Goal: Task Accomplishment & Management: Complete application form

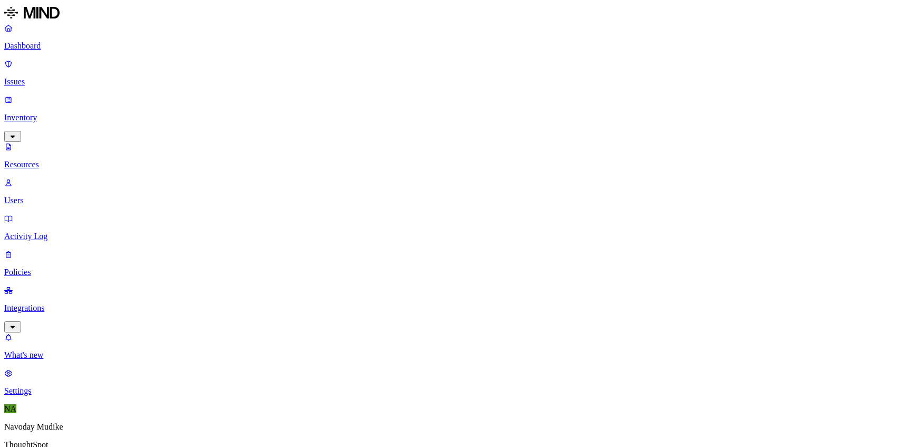
click at [75, 77] on p "Issues" at bounding box center [455, 81] width 903 height 9
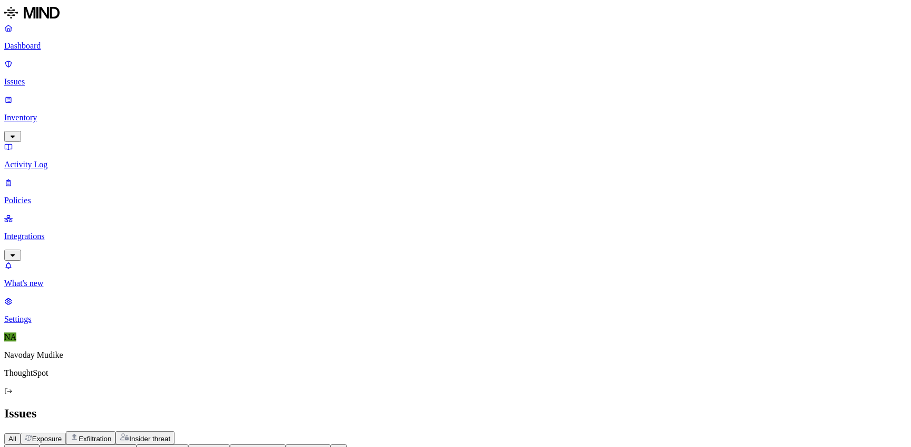
click at [592, 431] on div "All Exposure Exfiltration Insider threat" at bounding box center [455, 437] width 903 height 13
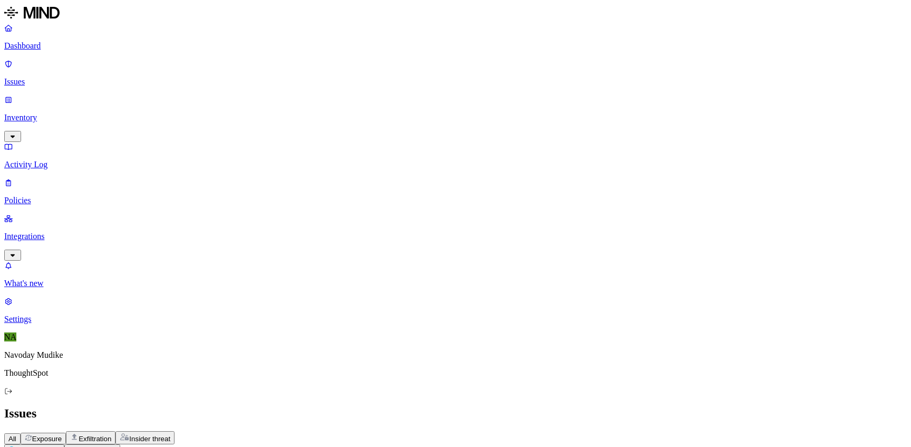
click at [171, 64] on html "Dashboard Issues Inventory Activity Log Policies Integrations What's new 1 Sett…" at bounding box center [455, 443] width 911 height 887
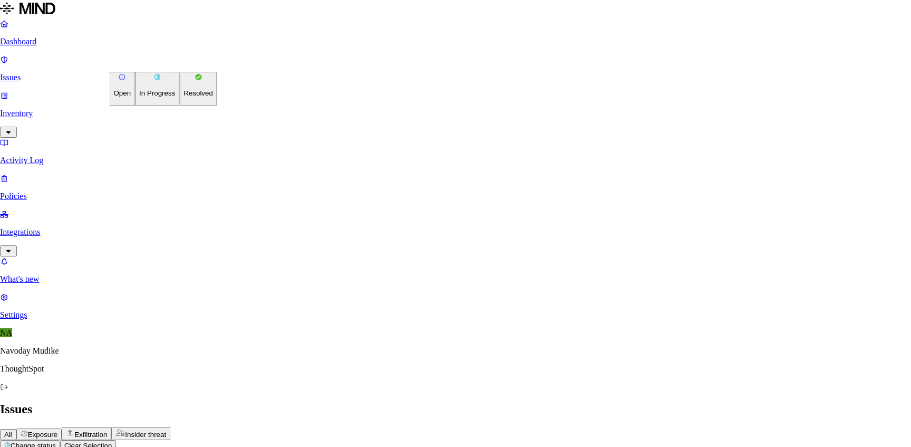
click at [157, 97] on p "In Progress" at bounding box center [157, 93] width 36 height 8
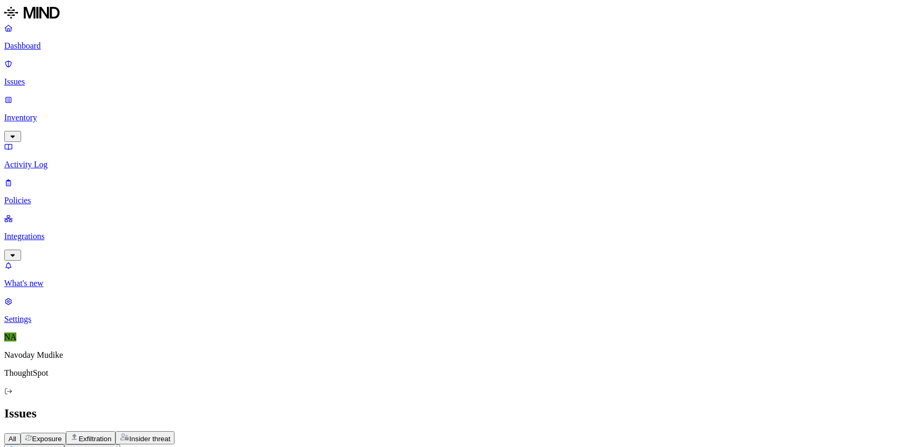
click at [449, 431] on div "All Exposure Exfiltration Insider threat" at bounding box center [455, 437] width 903 height 13
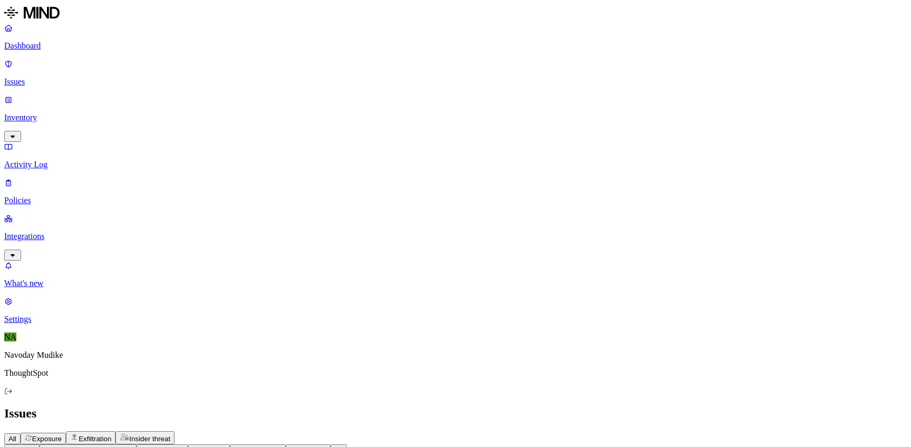
click at [584, 406] on h2 "Issues" at bounding box center [455, 413] width 903 height 14
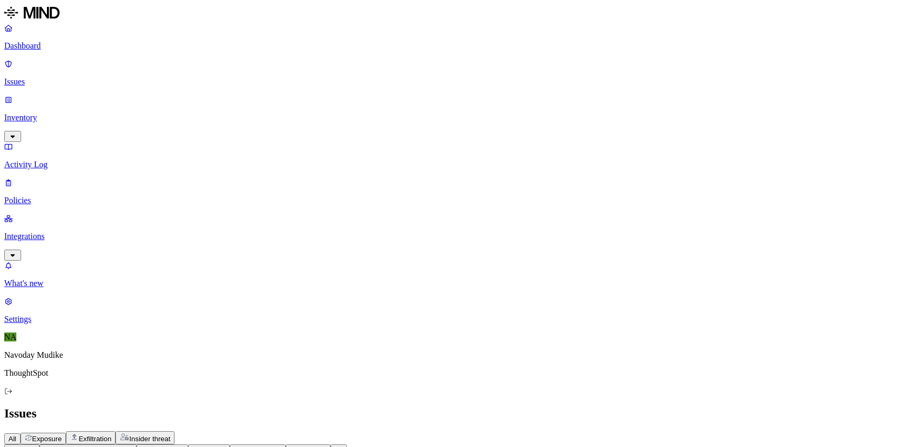
click at [709, 444] on header "Policy Status: Open, In Progress Discovered Severity Environment Assignee 14 Is…" at bounding box center [455, 455] width 903 height 22
click at [654, 406] on div "Issues" at bounding box center [455, 413] width 903 height 14
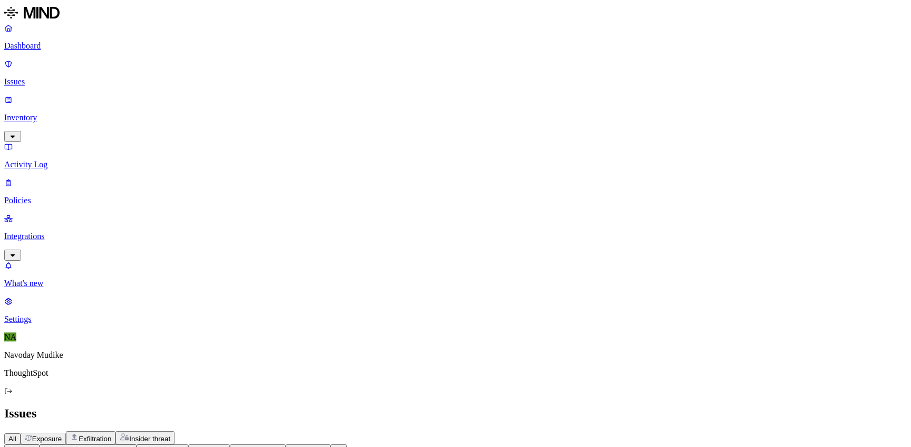
click at [604, 406] on h2 "Issues" at bounding box center [455, 413] width 903 height 14
click at [606, 431] on div "All Exposure Exfiltration Insider threat" at bounding box center [455, 437] width 903 height 13
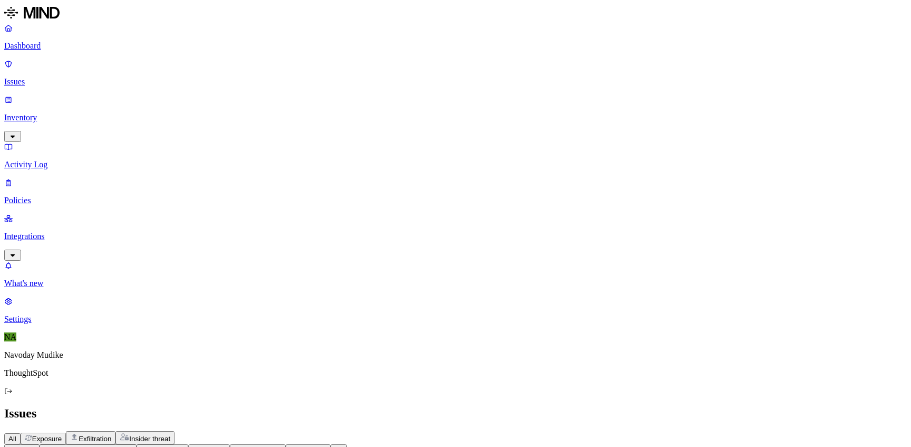
click at [595, 431] on div "All Exposure Exfiltration Insider threat" at bounding box center [455, 437] width 903 height 13
click at [685, 431] on div "All Exposure Exfiltration Insider threat" at bounding box center [455, 437] width 903 height 13
click at [41, 43] on p "Dashboard" at bounding box center [455, 45] width 903 height 9
click at [586, 406] on h2 "Dashboard" at bounding box center [455, 413] width 903 height 14
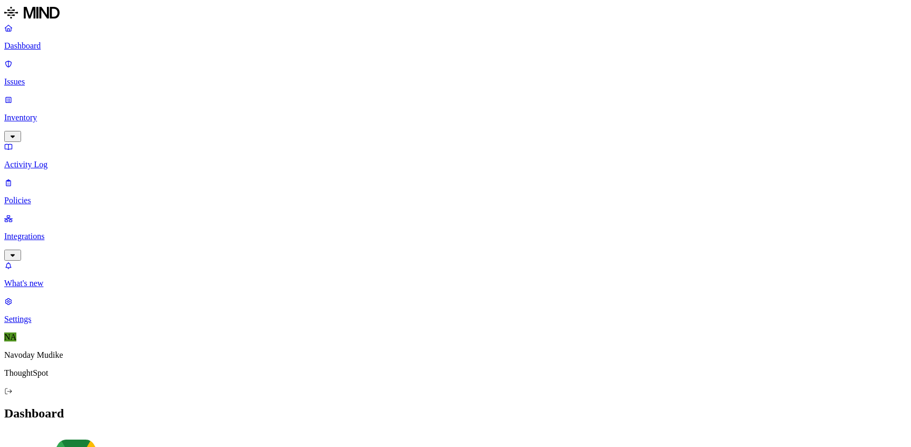
click at [70, 305] on nav "Dashboard Issues Inventory Activity Log Policies Integrations What's new 1 Sett…" at bounding box center [455, 173] width 903 height 301
click at [74, 304] on nav "Dashboard Issues Inventory Activity Log Policies Integrations What's new 1 Sett…" at bounding box center [455, 173] width 903 height 301
click at [590, 406] on h2 "Dashboard" at bounding box center [455, 413] width 903 height 14
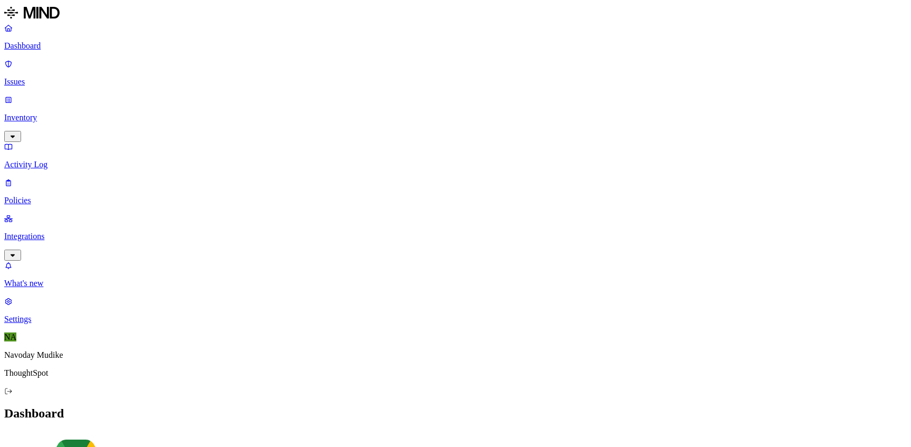
click at [17, 133] on icon "button" at bounding box center [12, 136] width 8 height 7
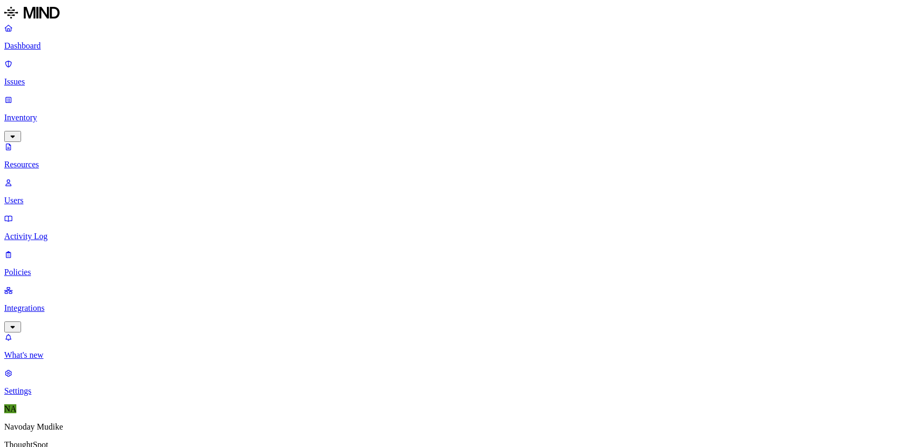
click at [42, 196] on p "Users" at bounding box center [455, 200] width 903 height 9
type input "[PERSON_NAME]"
click at [40, 77] on p "Issues" at bounding box center [455, 81] width 903 height 9
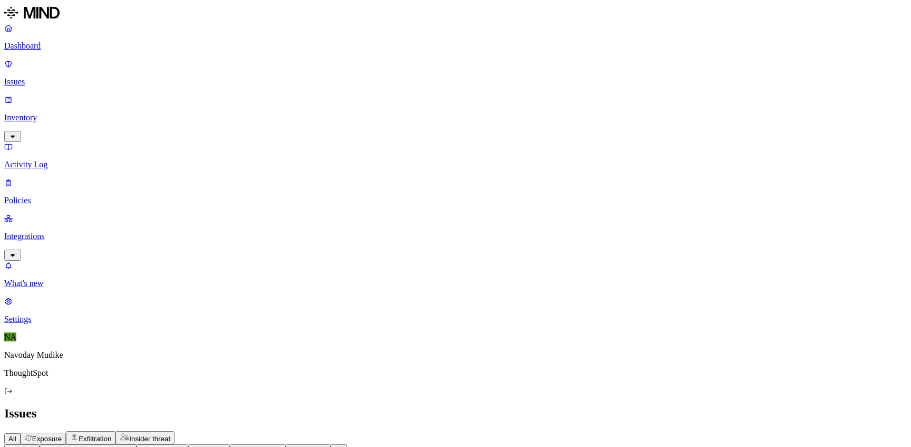
click at [68, 46] on p "Dashboard" at bounding box center [455, 45] width 903 height 9
click at [94, 214] on link "Integrations" at bounding box center [455, 236] width 903 height 45
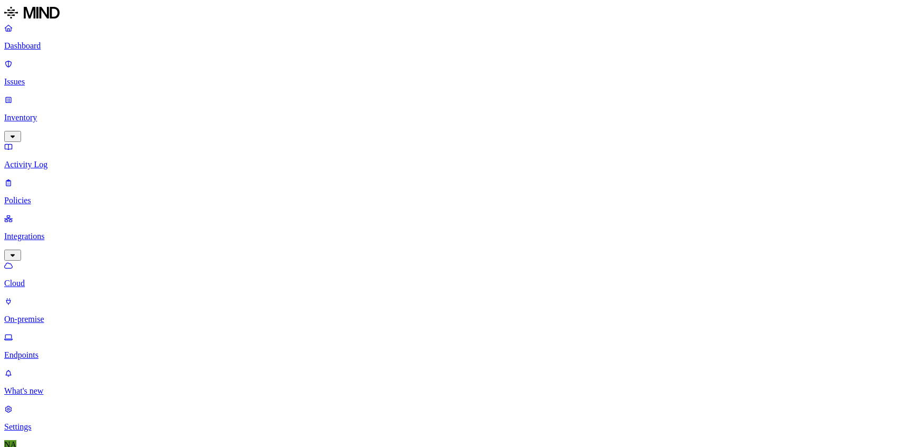
click at [56, 332] on link "Endpoints" at bounding box center [455, 345] width 903 height 27
click at [44, 77] on p "Issues" at bounding box center [455, 81] width 903 height 9
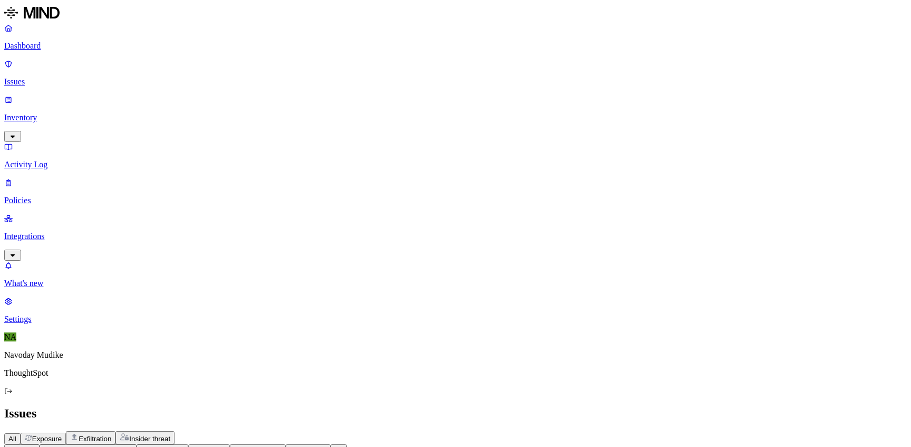
click at [34, 46] on p "Dashboard" at bounding box center [455, 45] width 903 height 9
click at [40, 77] on p "Issues" at bounding box center [455, 81] width 903 height 9
click at [47, 51] on link "Dashboard" at bounding box center [455, 36] width 903 height 27
click at [81, 95] on link "Inventory" at bounding box center [455, 117] width 903 height 45
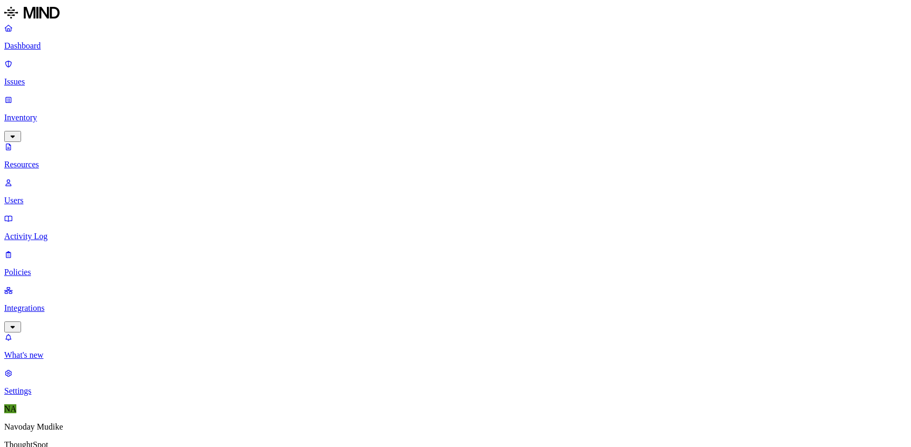
click at [27, 178] on link "Users" at bounding box center [455, 191] width 903 height 27
click at [43, 303] on p "Integrations" at bounding box center [455, 307] width 903 height 9
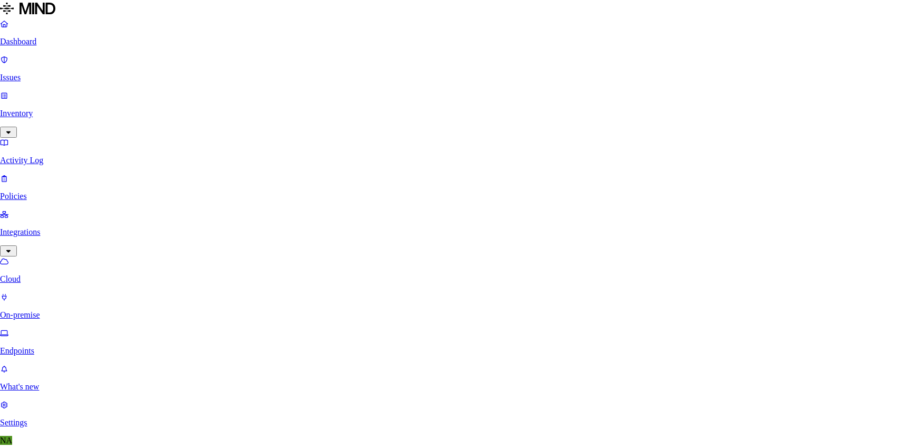
type input "work"
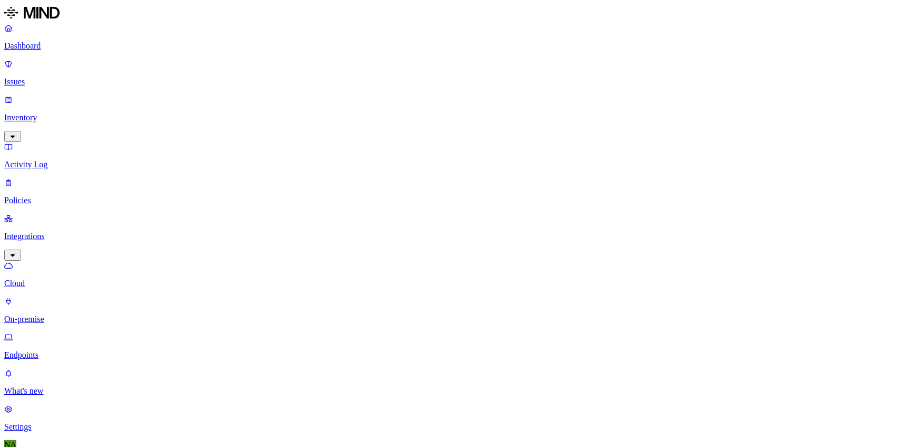
click at [15, 135] on icon "button" at bounding box center [13, 136] width 4 height 3
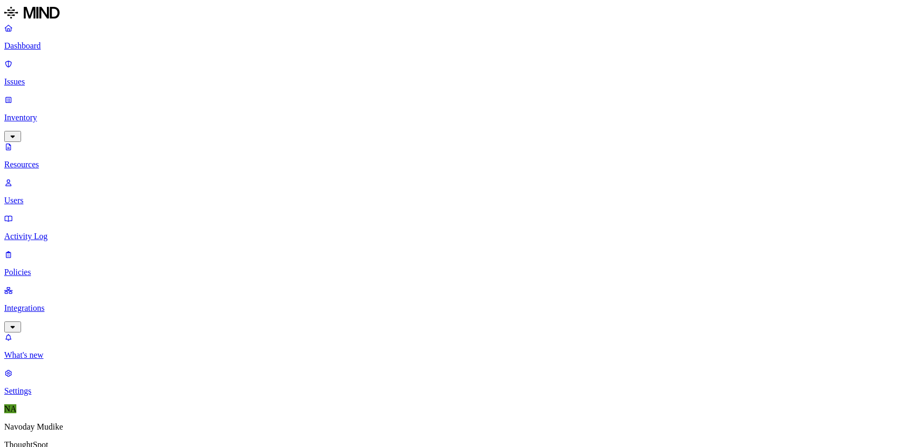
click at [111, 361] on nav "Dashboard Issues Inventory Resources Users Activity Log Policies Integrations W…" at bounding box center [455, 209] width 903 height 372
click at [52, 196] on p "Users" at bounding box center [455, 200] width 903 height 9
click at [17, 323] on icon "button" at bounding box center [12, 326] width 8 height 7
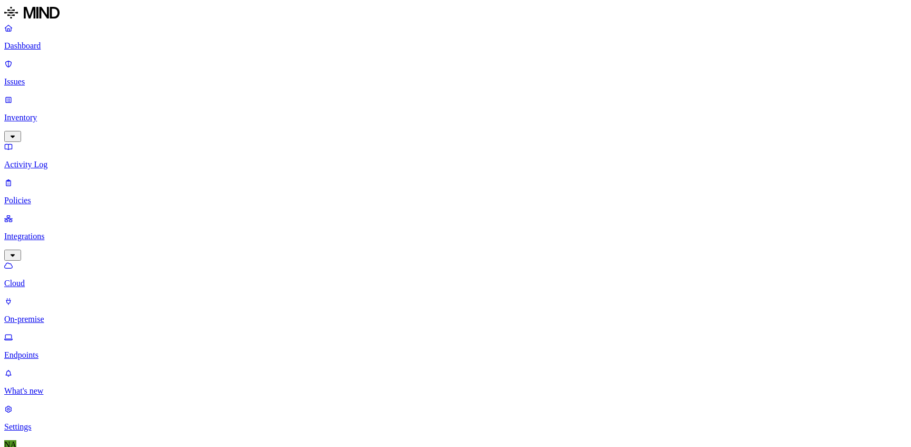
click at [77, 160] on p "Activity Log" at bounding box center [455, 164] width 903 height 9
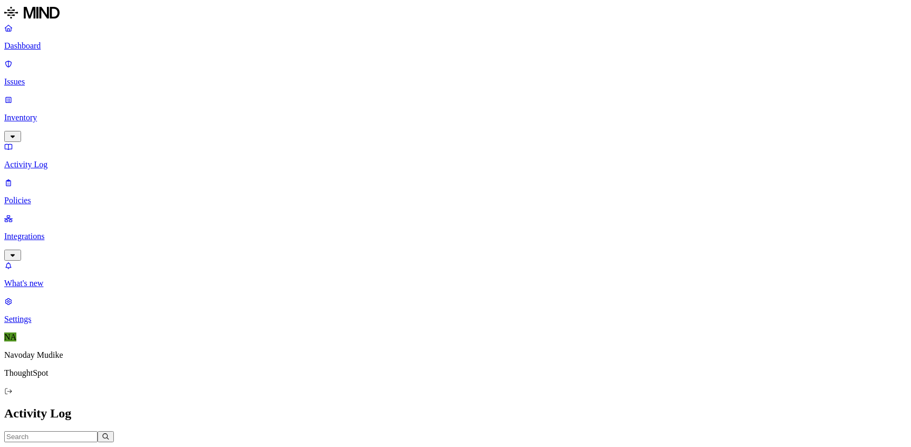
click at [15, 135] on icon "button" at bounding box center [13, 136] width 4 height 3
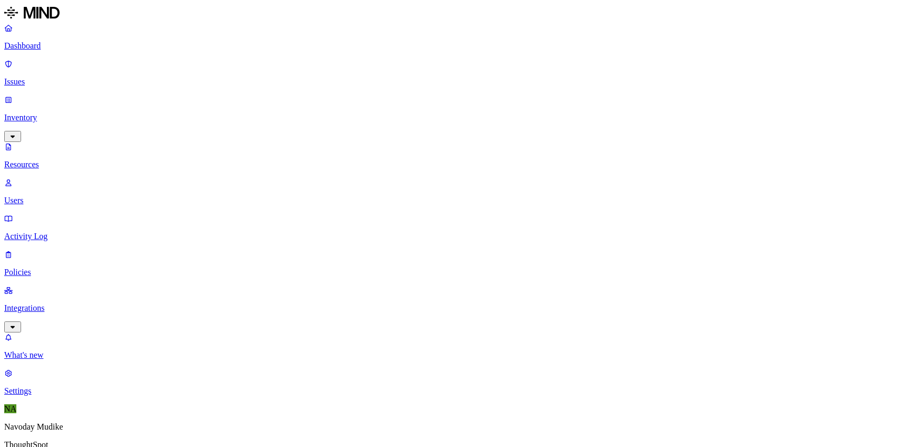
click at [65, 59] on link "Issues" at bounding box center [455, 72] width 903 height 27
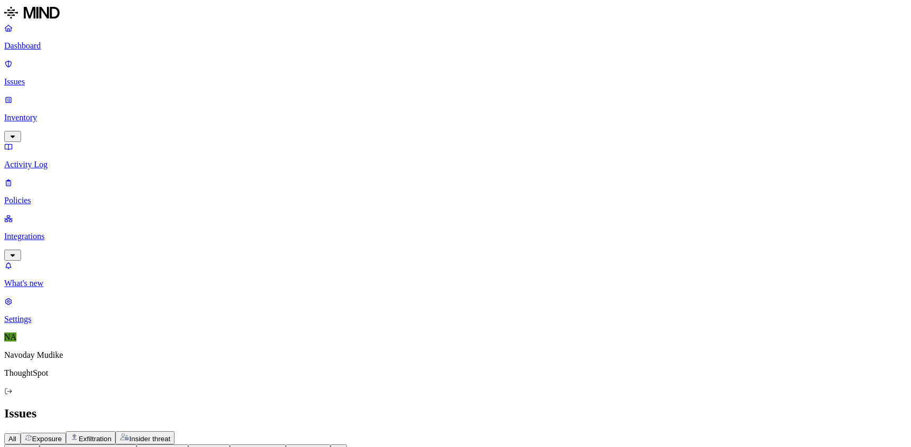
click at [17, 133] on icon "button" at bounding box center [12, 136] width 8 height 7
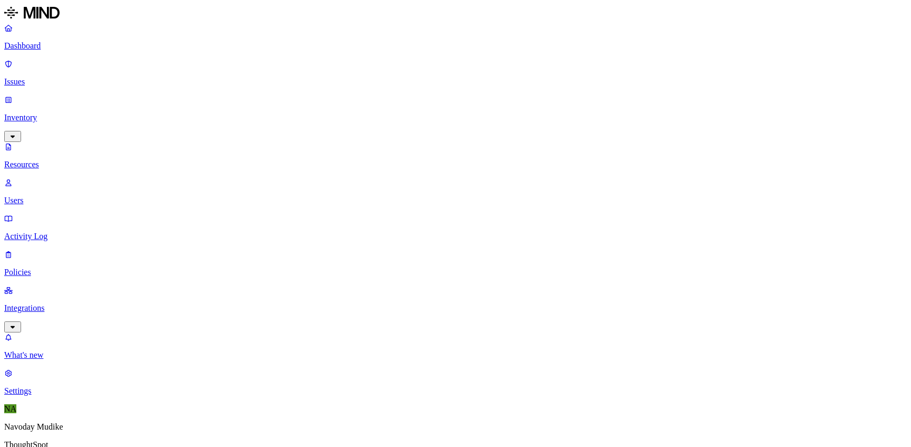
click at [52, 231] on p "Activity Log" at bounding box center [455, 235] width 903 height 9
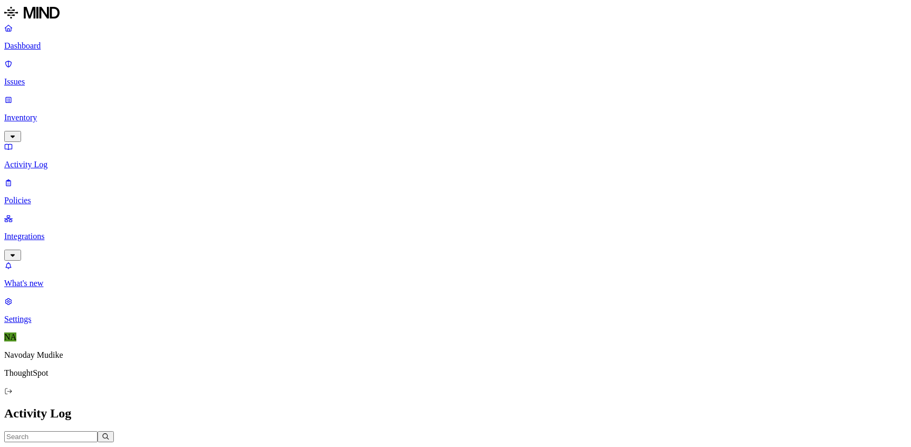
click at [15, 135] on icon "button" at bounding box center [13, 136] width 4 height 3
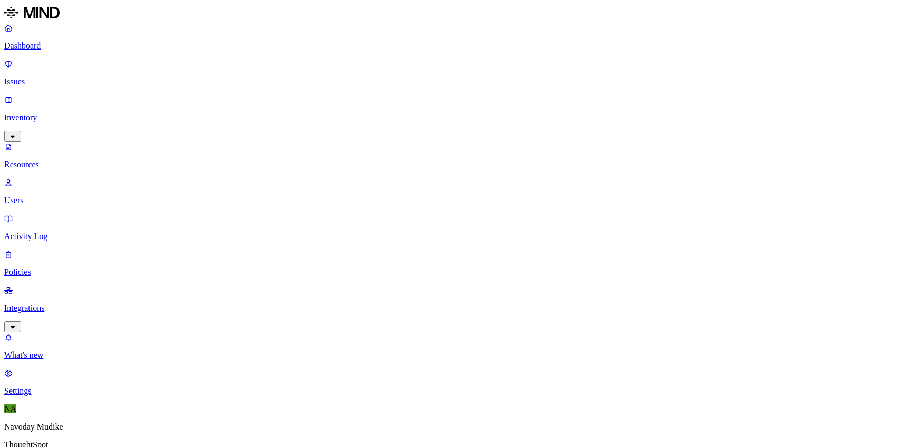
click at [61, 196] on p "Users" at bounding box center [455, 200] width 903 height 9
type input "navoday"
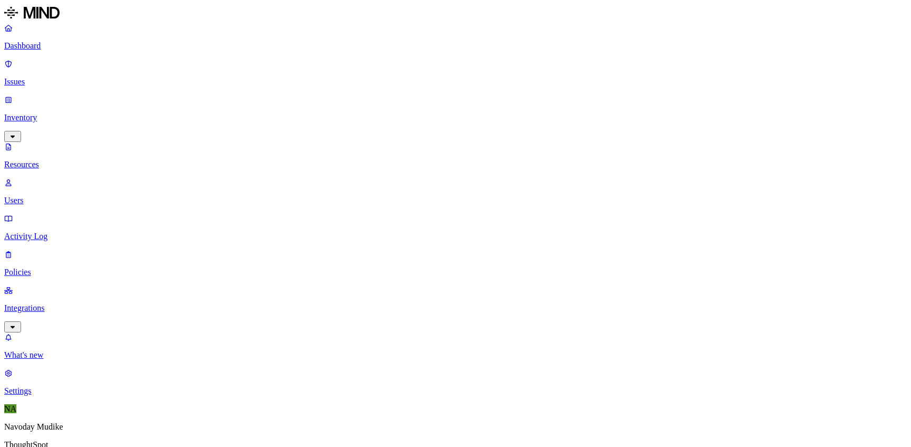
click at [24, 77] on p "Issues" at bounding box center [455, 81] width 903 height 9
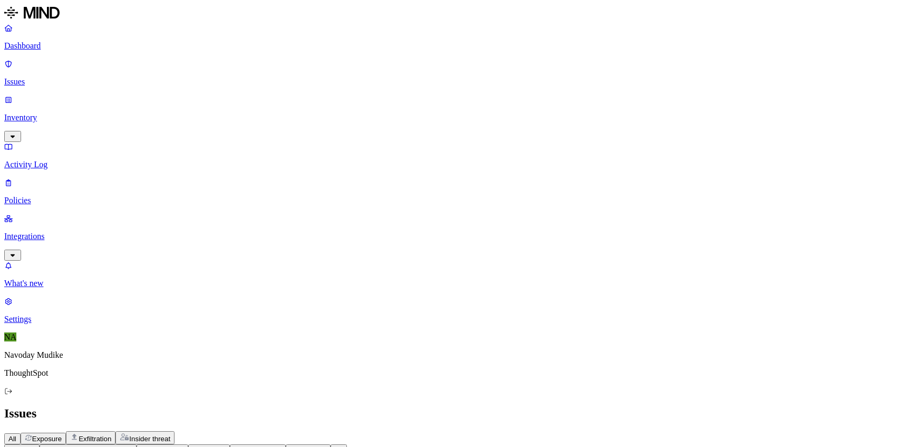
click at [62, 434] on span "Exposure" at bounding box center [47, 438] width 30 height 8
click at [79, 432] on icon "button" at bounding box center [74, 436] width 8 height 8
click at [175, 431] on button "Insider threat" at bounding box center [144, 437] width 59 height 13
click at [62, 434] on span "Exposure" at bounding box center [47, 438] width 30 height 8
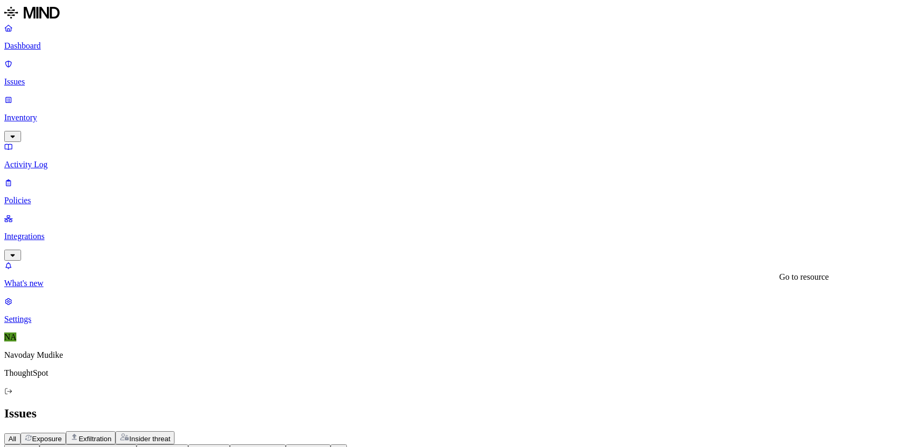
click at [70, 196] on p "Policies" at bounding box center [455, 200] width 903 height 9
click at [62, 431] on button "Create Policy" at bounding box center [33, 436] width 58 height 11
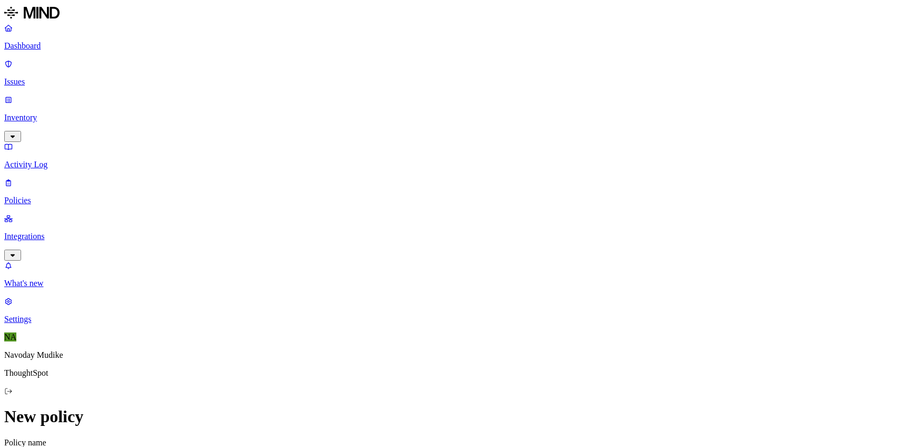
click at [415, 315] on label "Flagged user" at bounding box center [405, 313] width 27 height 18
click at [416, 324] on label "True" at bounding box center [404, 319] width 24 height 9
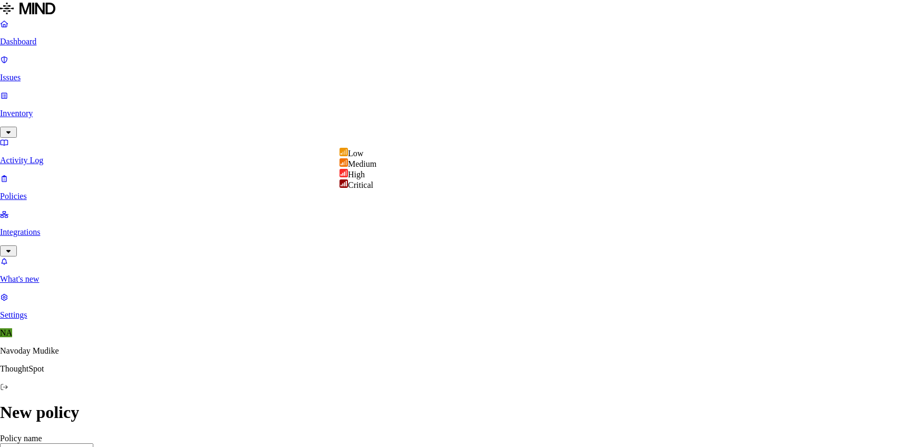
select select "3"
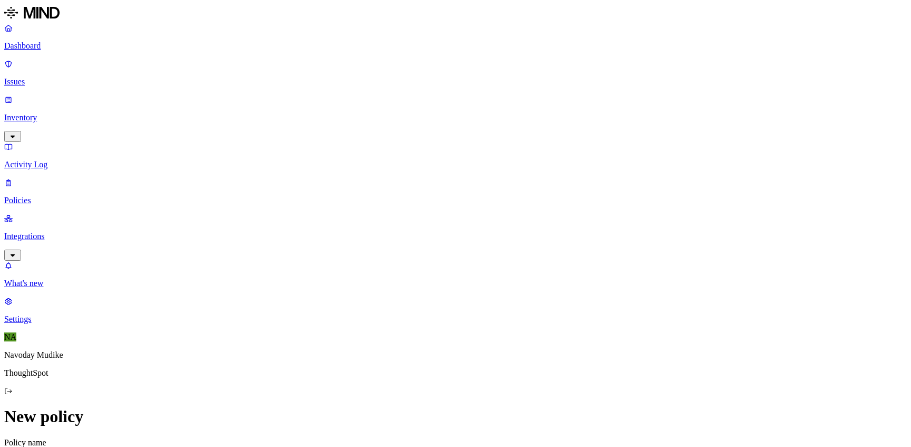
click at [98, 446] on input "Policy name" at bounding box center [50, 452] width 93 height 11
type input "Risky Users_Exfiltration"
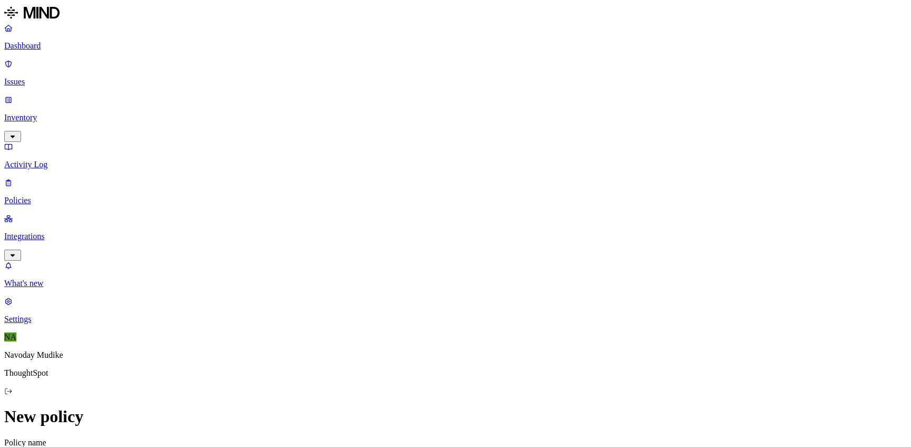
scroll to position [381, 0]
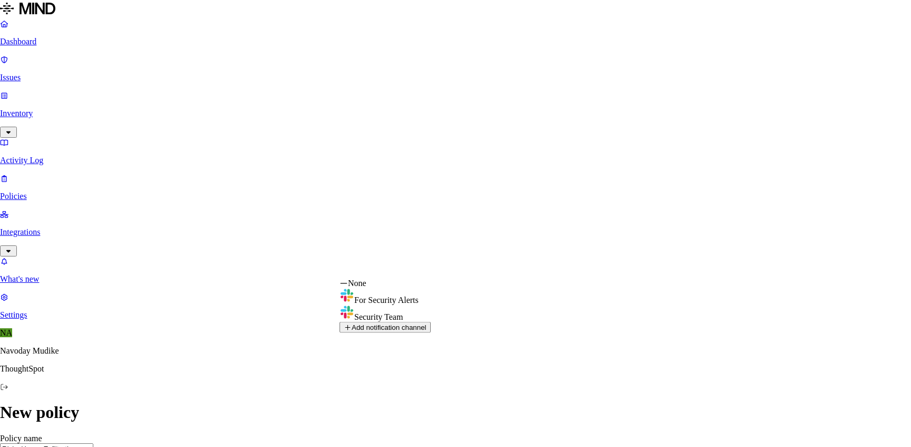
select select "01927167-0b2c-7604-aa77-a3721b3379bd"
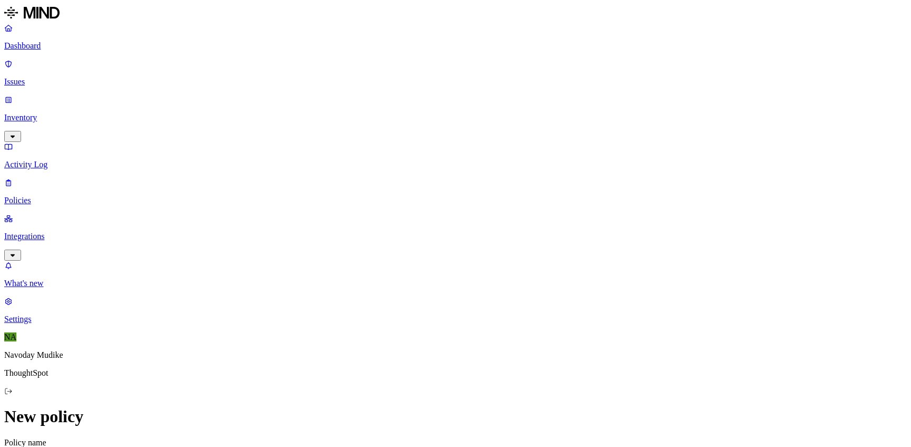
scroll to position [0, 0]
click at [415, 351] on label "Classification" at bounding box center [404, 346] width 46 height 9
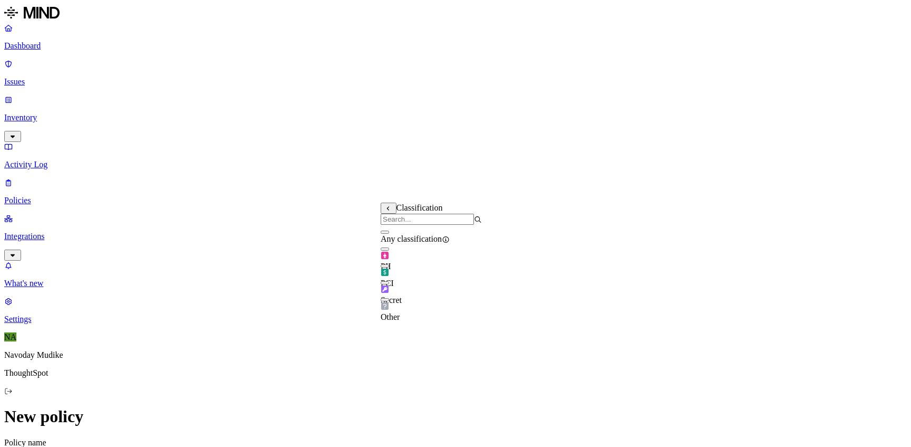
click at [389, 234] on button "button" at bounding box center [385, 231] width 8 height 3
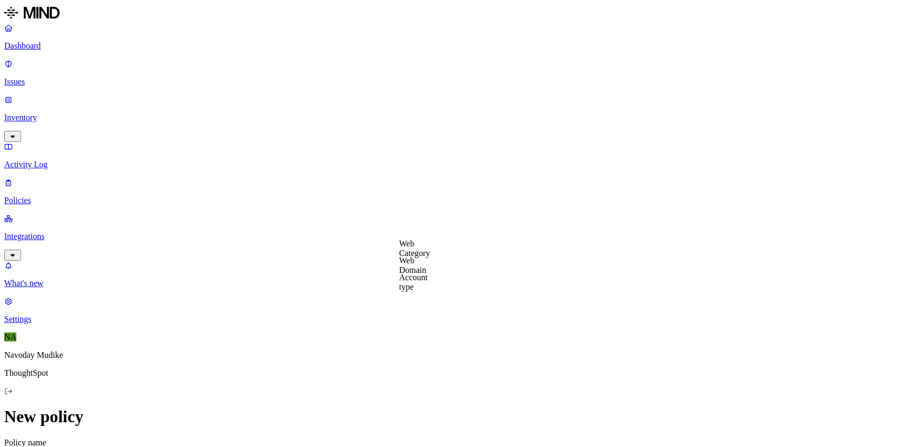
click at [428, 217] on button "button" at bounding box center [423, 211] width 8 height 11
click at [428, 265] on button "button" at bounding box center [423, 263] width 8 height 3
click at [428, 267] on button "button" at bounding box center [423, 261] width 8 height 11
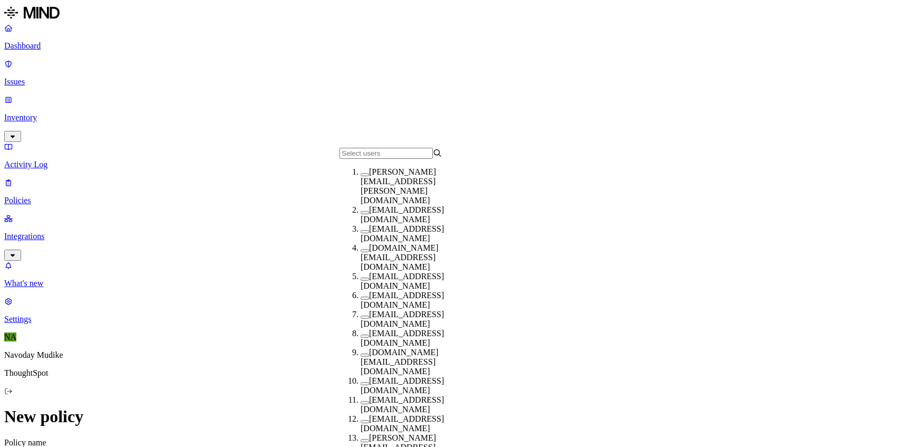
click at [367, 159] on input "text" at bounding box center [386, 153] width 93 height 11
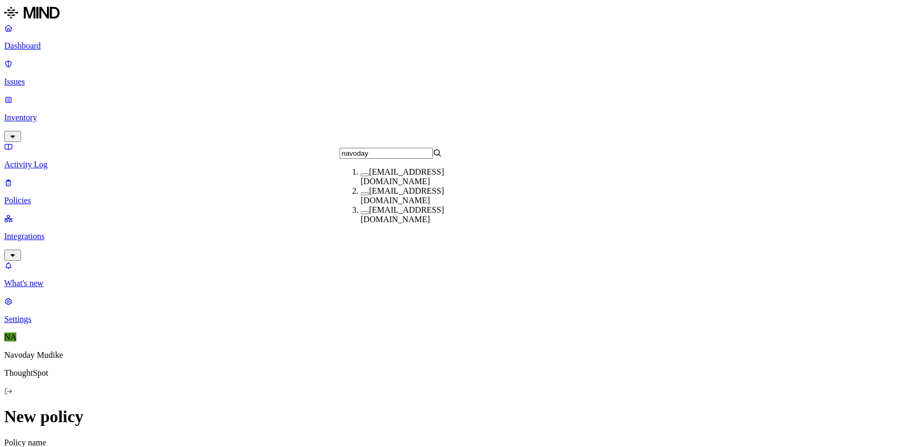
type input "navoday"
click at [361, 176] on button "button" at bounding box center [365, 174] width 8 height 3
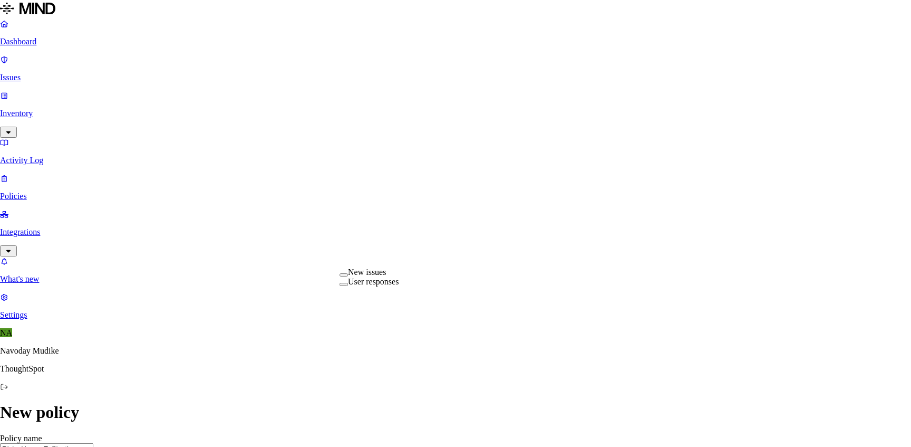
click at [348, 276] on button "button" at bounding box center [344, 274] width 8 height 3
click at [351, 289] on div "User responses" at bounding box center [369, 283] width 59 height 11
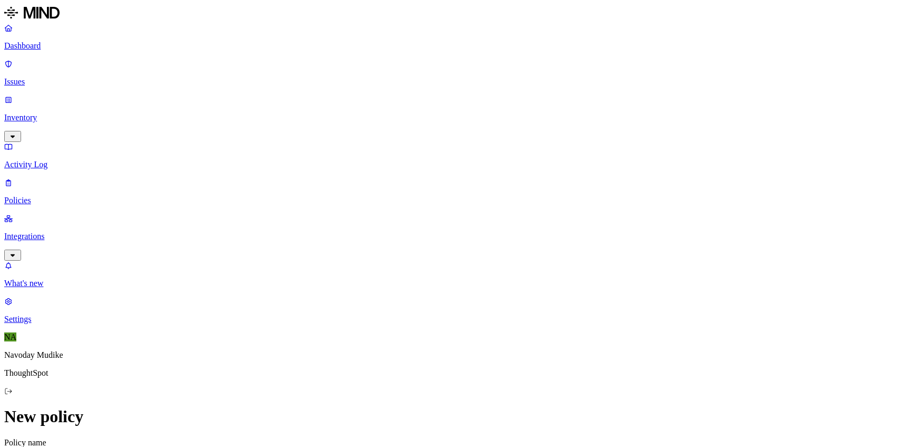
click at [529, 406] on h2 "Policies" at bounding box center [455, 413] width 903 height 14
click at [62, 431] on button "Create Policy" at bounding box center [33, 436] width 58 height 11
click at [98, 446] on input "Policy name" at bounding box center [50, 452] width 93 height 11
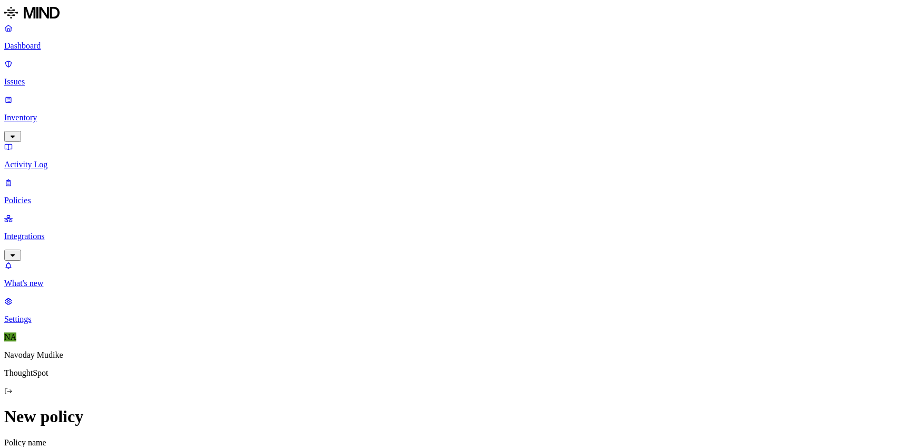
click at [98, 446] on input "Risky Users_Ex" at bounding box center [50, 452] width 93 height 11
type input "Risky Users_Exposure"
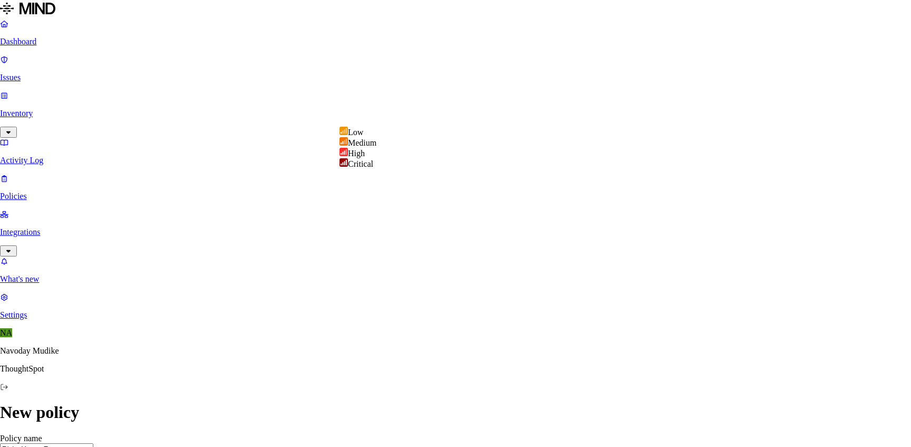
select select "3"
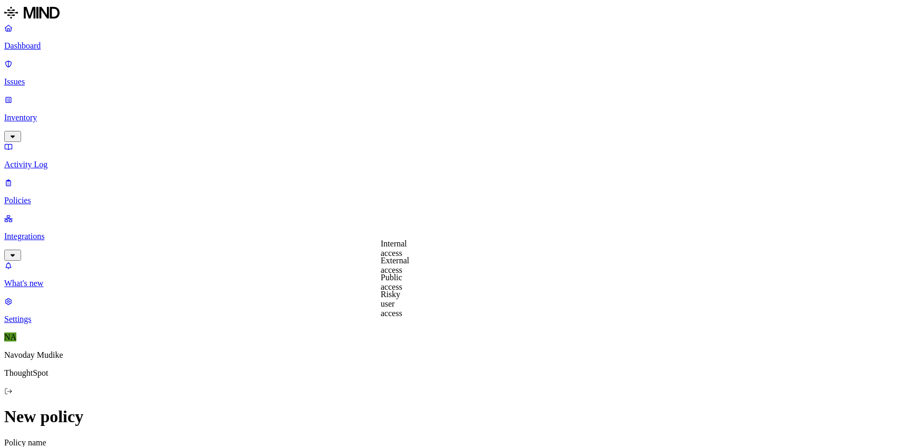
click at [405, 267] on label "External access" at bounding box center [395, 265] width 28 height 18
click at [406, 248] on label "Internal access" at bounding box center [394, 248] width 26 height 18
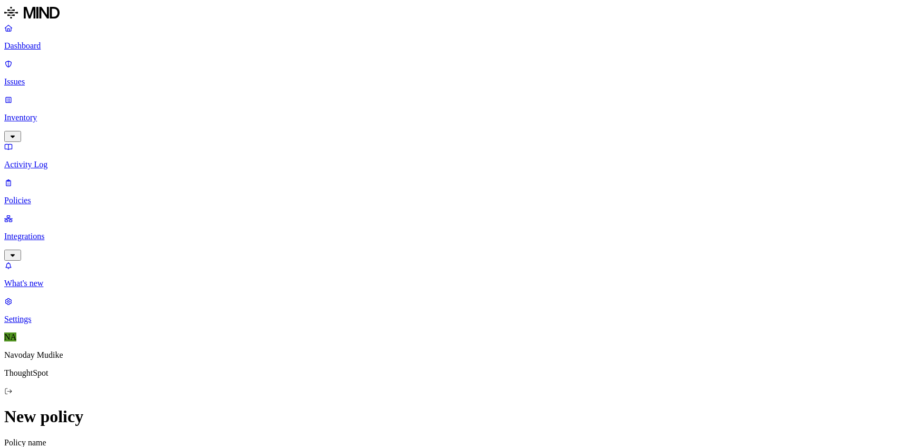
click at [402, 302] on label "Risky user access" at bounding box center [392, 303] width 22 height 28
click at [402, 301] on label "Risky user access" at bounding box center [392, 303] width 22 height 28
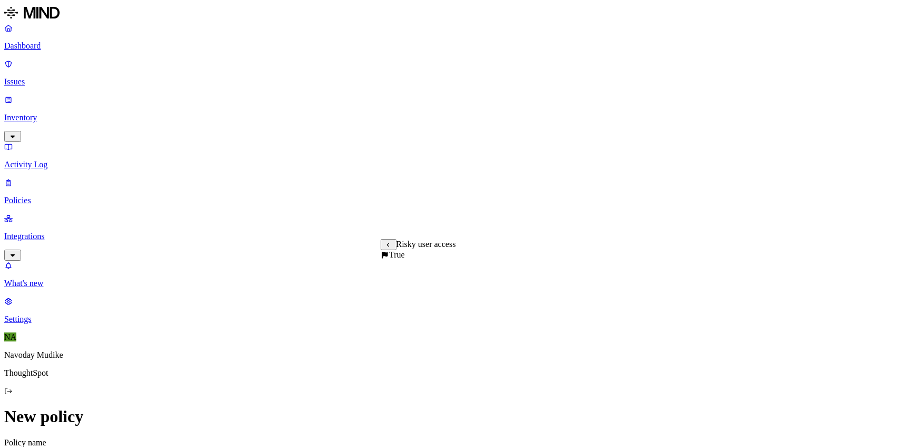
click at [405, 259] on label "True" at bounding box center [393, 254] width 24 height 9
click at [399, 295] on label "Application type" at bounding box center [401, 292] width 40 height 18
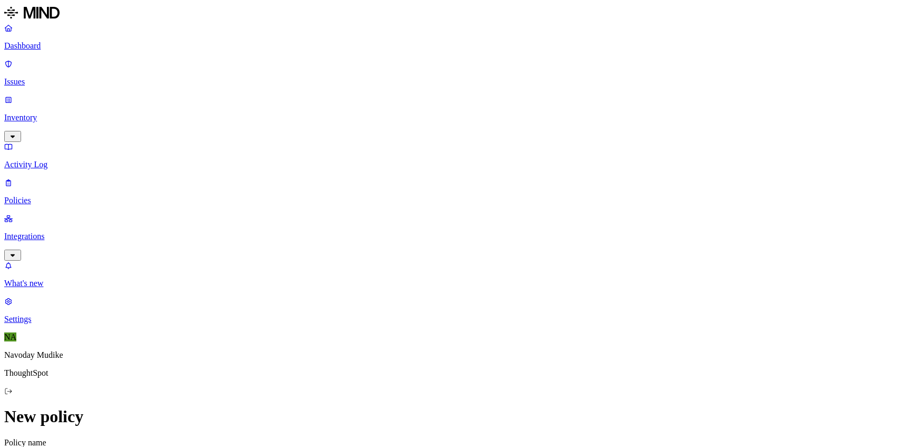
click at [409, 312] on label "Specific application" at bounding box center [399, 309] width 37 height 18
click at [486, 265] on label "AND" at bounding box center [477, 260] width 18 height 9
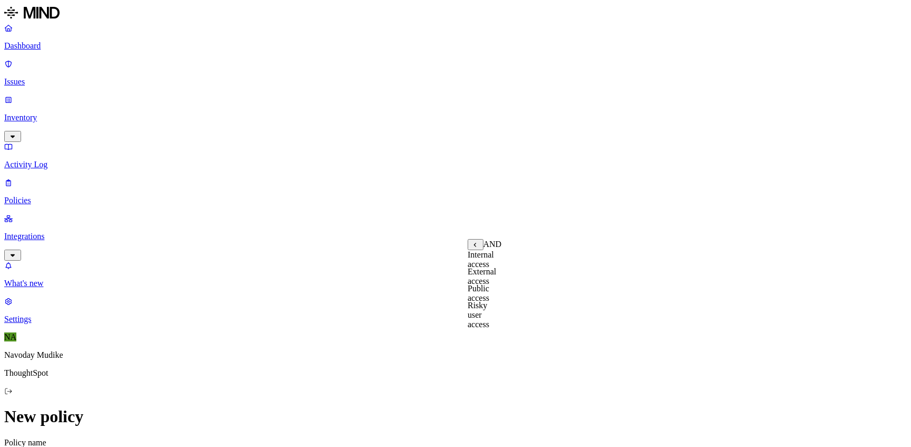
click at [496, 279] on label "External access" at bounding box center [482, 276] width 28 height 18
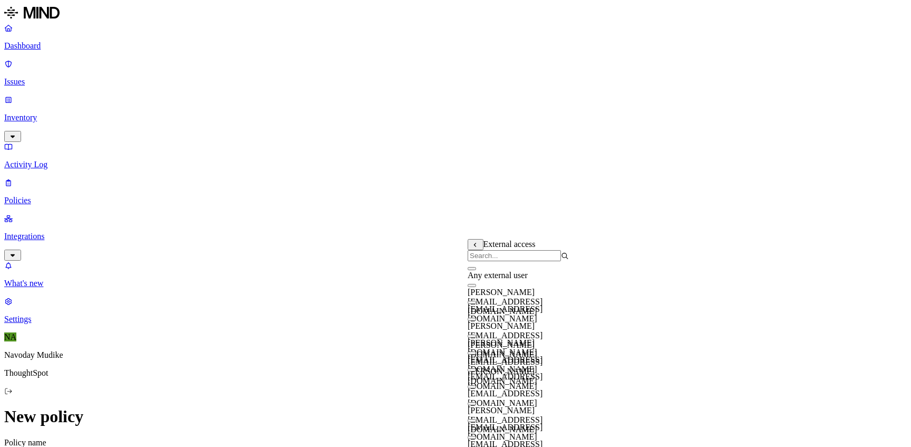
click at [477, 248] on icon at bounding box center [475, 245] width 7 height 6
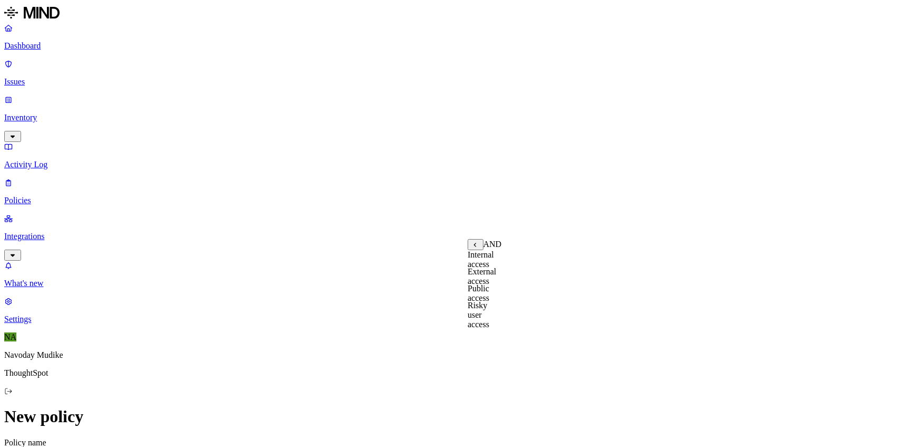
click at [489, 300] on label "Public access" at bounding box center [479, 293] width 22 height 18
click at [512, 268] on label "Anyone with link" at bounding box center [494, 259] width 52 height 18
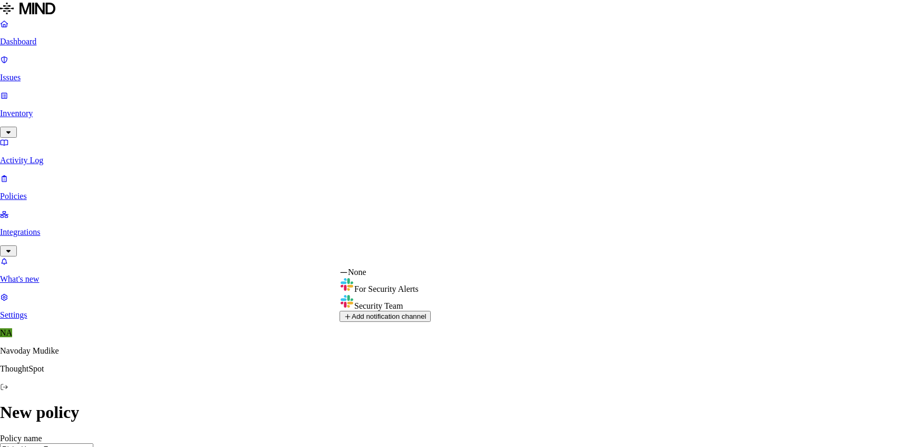
select select "01927167-0b2c-7604-aa77-a3721b3379bd"
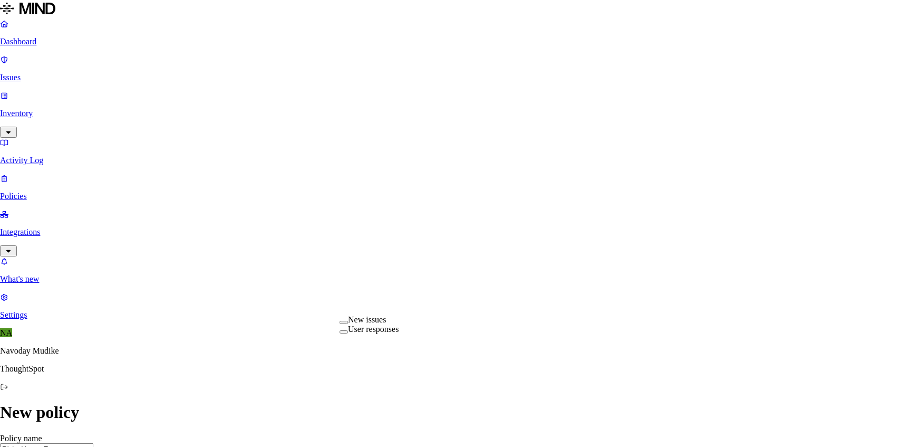
click at [399, 324] on div "New issues" at bounding box center [369, 319] width 59 height 9
click at [399, 335] on label "User responses" at bounding box center [373, 330] width 51 height 9
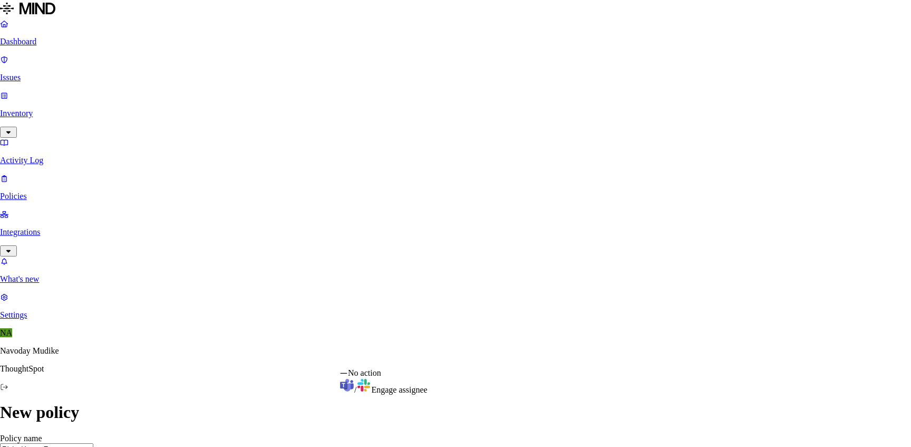
select select "0"
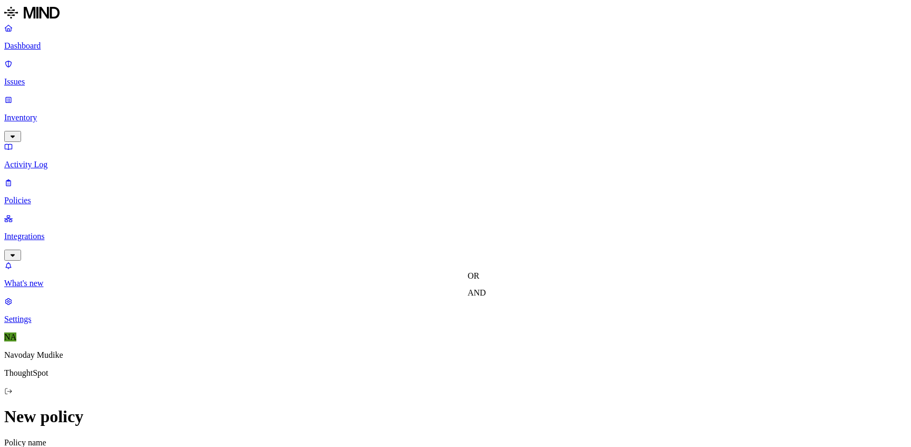
click at [486, 297] on label "AND" at bounding box center [477, 292] width 18 height 9
click at [489, 332] on label "Public access" at bounding box center [479, 325] width 22 height 18
click at [503, 301] on label "Anyone with link" at bounding box center [494, 291] width 52 height 18
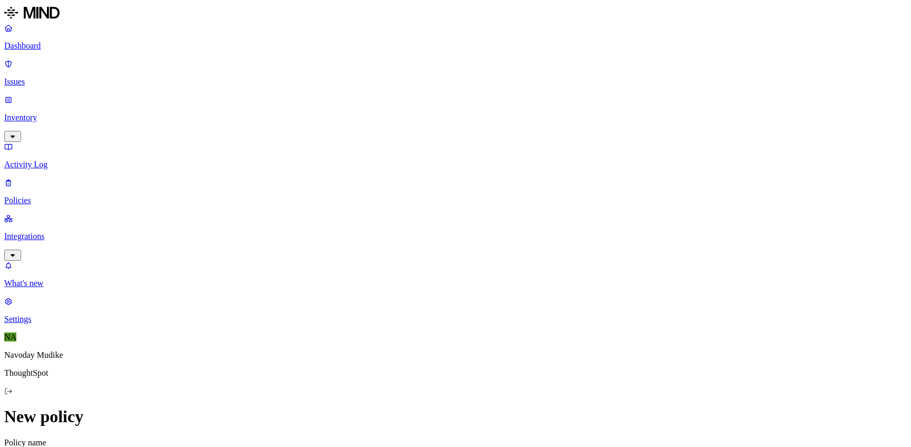
click at [410, 193] on label "Classification" at bounding box center [404, 189] width 46 height 9
click at [389, 266] on button "button" at bounding box center [385, 264] width 8 height 3
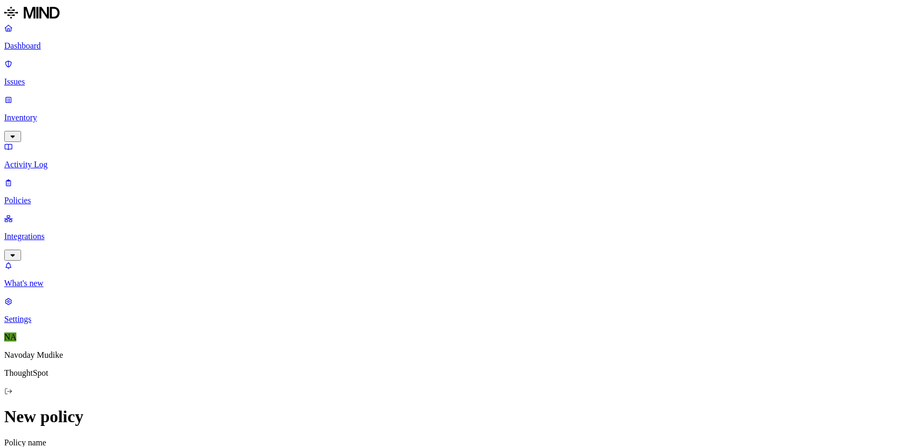
click at [396, 214] on label "Data type" at bounding box center [389, 210] width 16 height 18
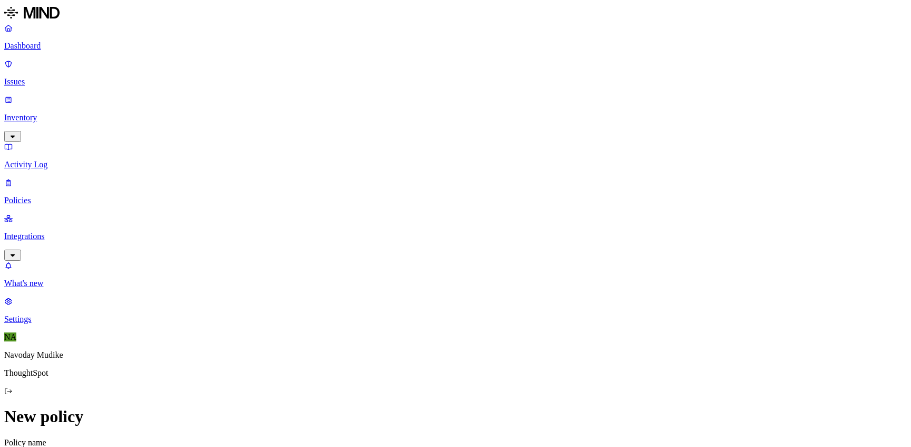
click at [395, 231] on label "File type" at bounding box center [388, 227] width 15 height 18
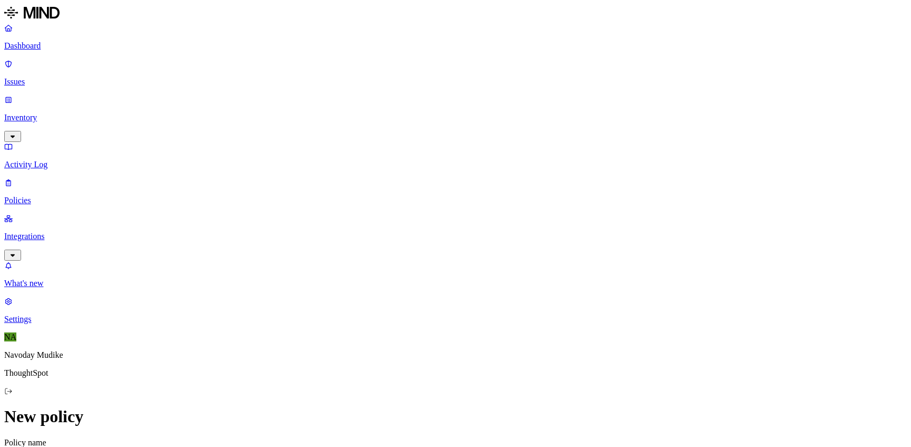
click at [396, 217] on label "Data type" at bounding box center [389, 210] width 16 height 18
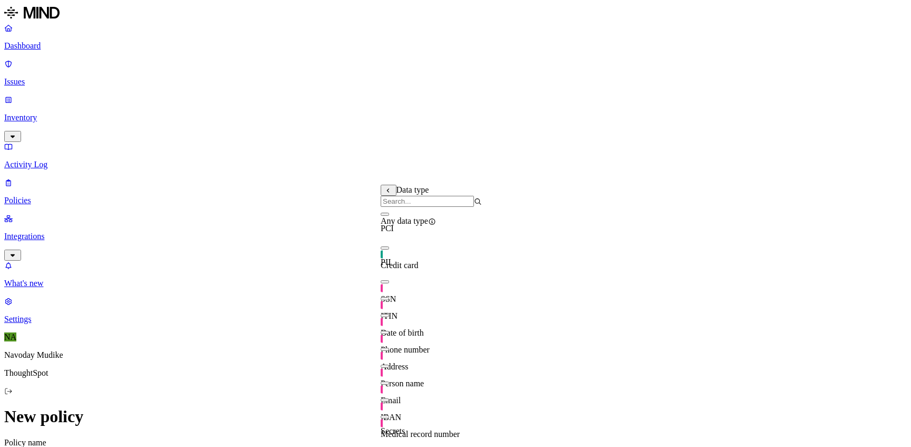
click at [462, 207] on input "search" at bounding box center [427, 201] width 93 height 11
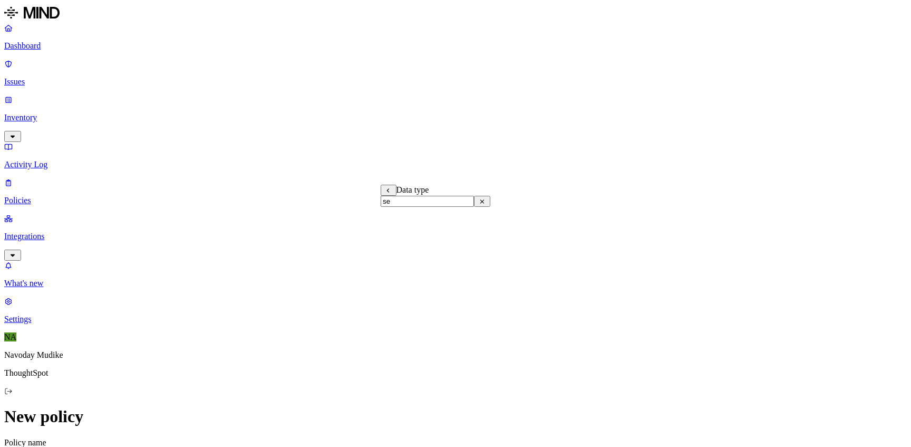
type input "s"
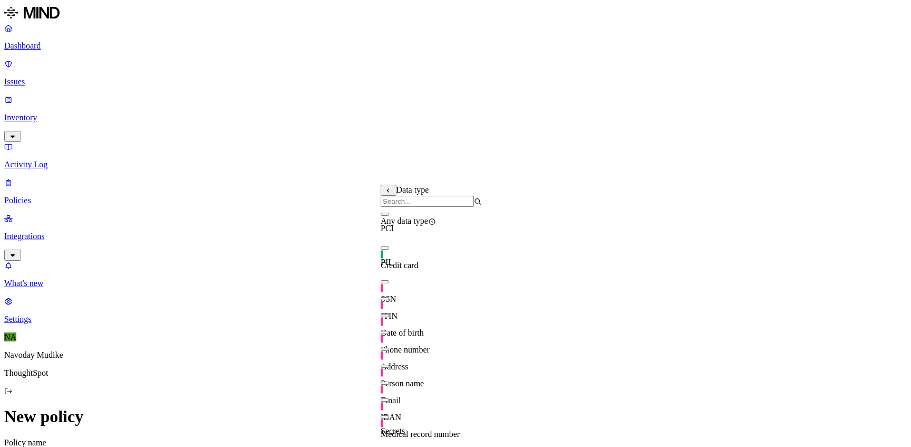
click at [482, 267] on div "PII" at bounding box center [431, 261] width 101 height 9
click at [459, 199] on div "Data type" at bounding box center [431, 196] width 101 height 22
click at [457, 207] on input "search" at bounding box center [427, 201] width 93 height 11
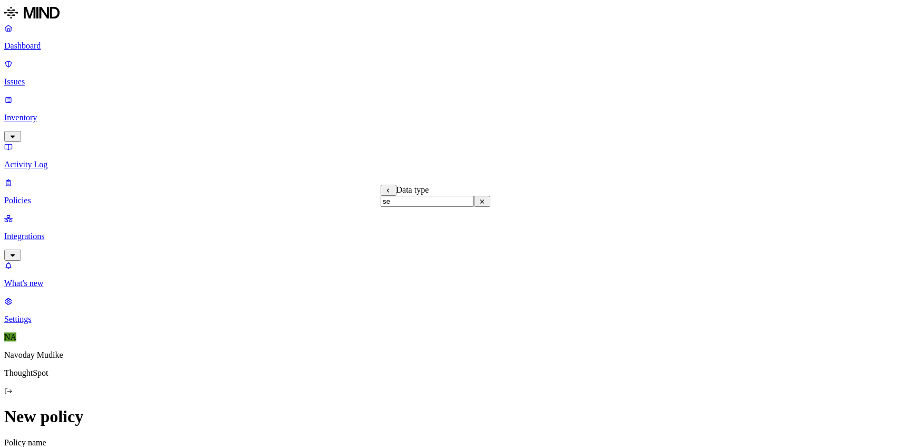
type input "s"
type input "pass"
click at [389, 233] on button "button" at bounding box center [385, 230] width 8 height 3
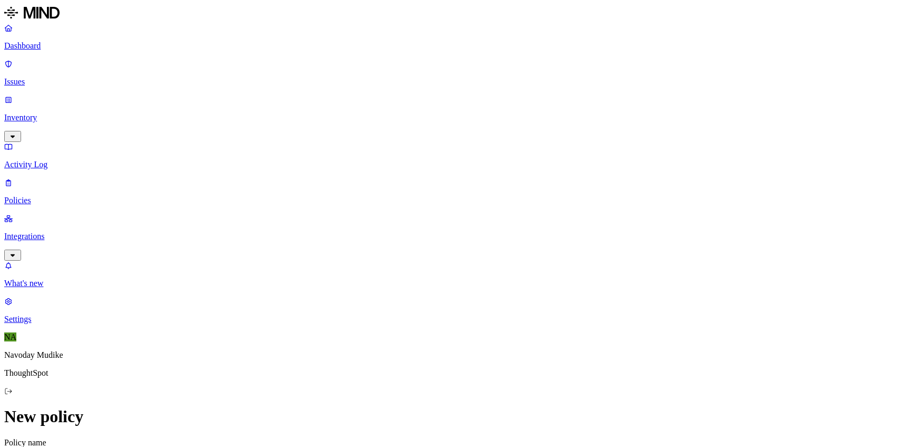
scroll to position [0, 0]
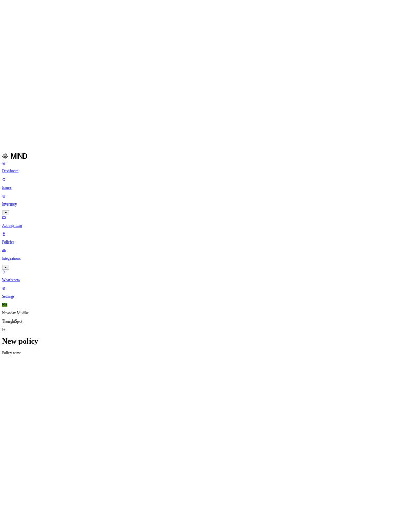
scroll to position [453, 0]
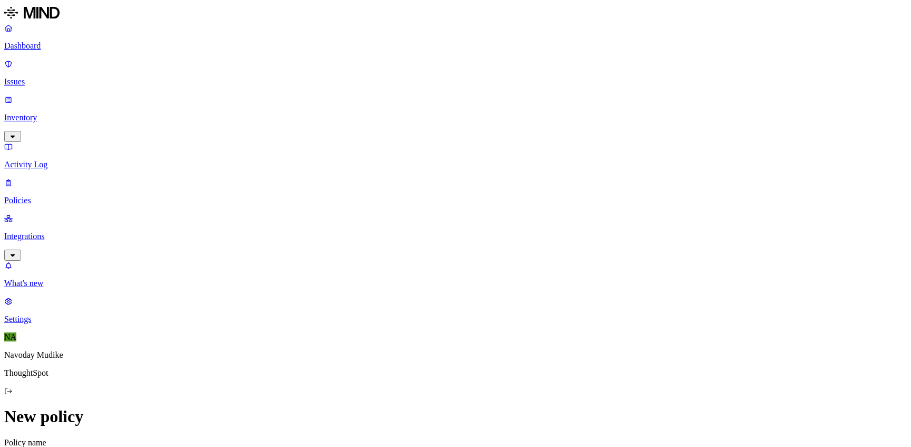
click at [633, 406] on h2 "Policies" at bounding box center [455, 413] width 903 height 14
click at [51, 77] on p "Issues" at bounding box center [455, 81] width 903 height 9
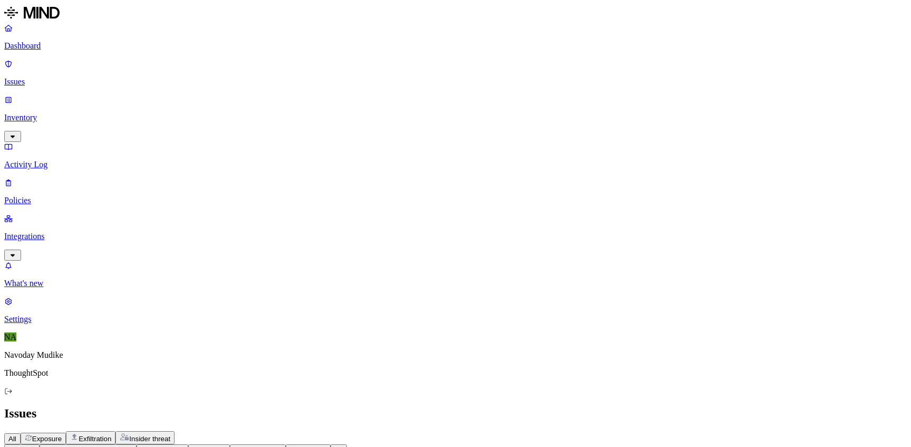
click at [66, 178] on link "Policies" at bounding box center [455, 191] width 903 height 27
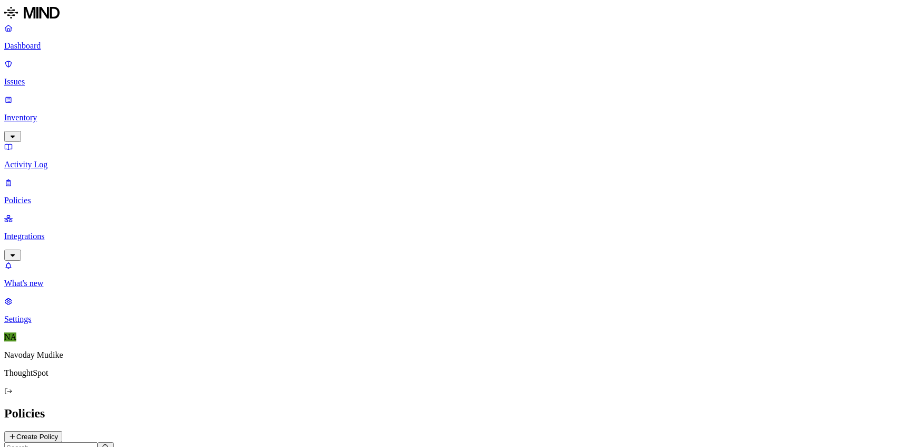
click at [742, 406] on div "Policies Create Policy" at bounding box center [455, 424] width 903 height 36
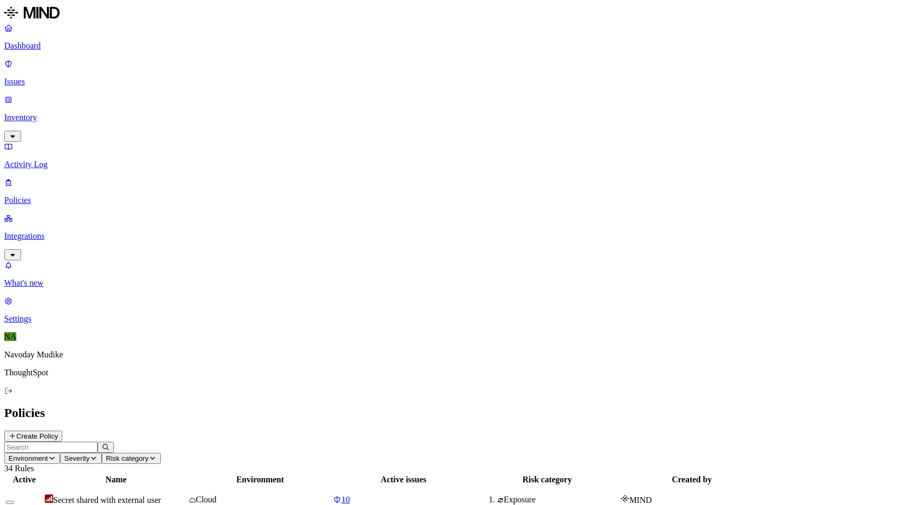
click at [56, 77] on p "Issues" at bounding box center [455, 81] width 903 height 9
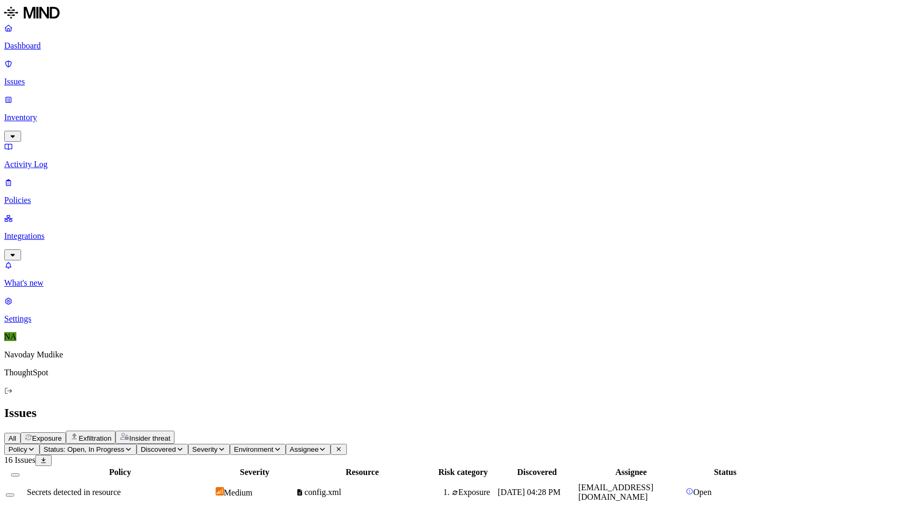
click at [561, 431] on div "All Exposure Exfiltration Insider threat" at bounding box center [455, 437] width 903 height 13
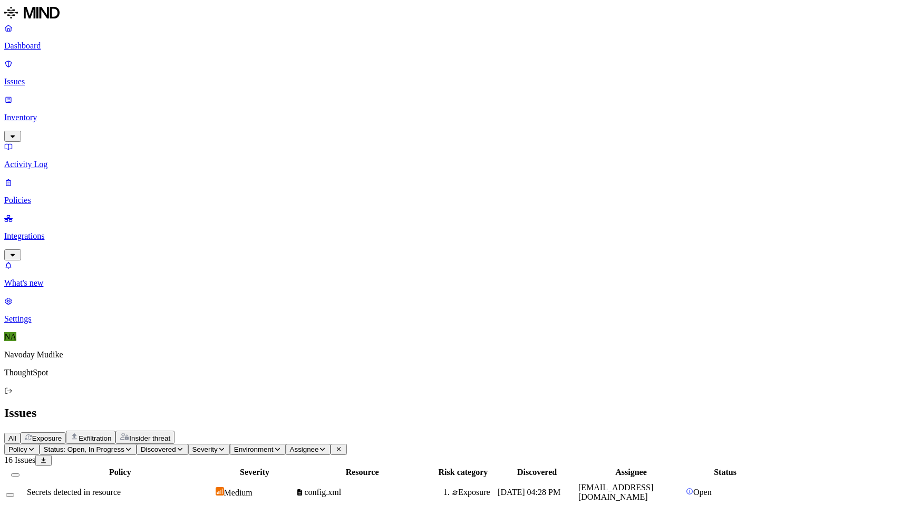
click at [17, 251] on icon "button" at bounding box center [12, 254] width 8 height 7
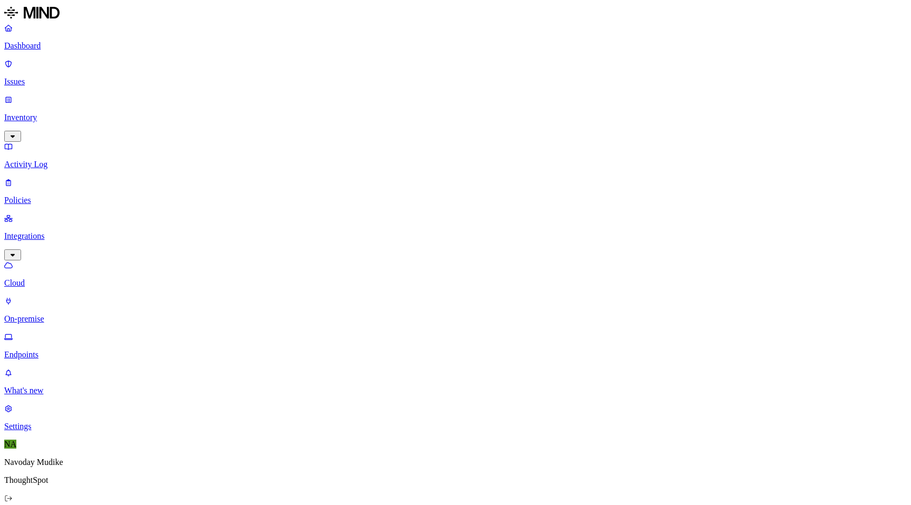
click at [52, 372] on nav "Dashboard Issues Inventory Activity Log Policies Integrations Cloud On-premise …" at bounding box center [455, 227] width 903 height 408
click at [50, 431] on p "Settings" at bounding box center [455, 426] width 903 height 9
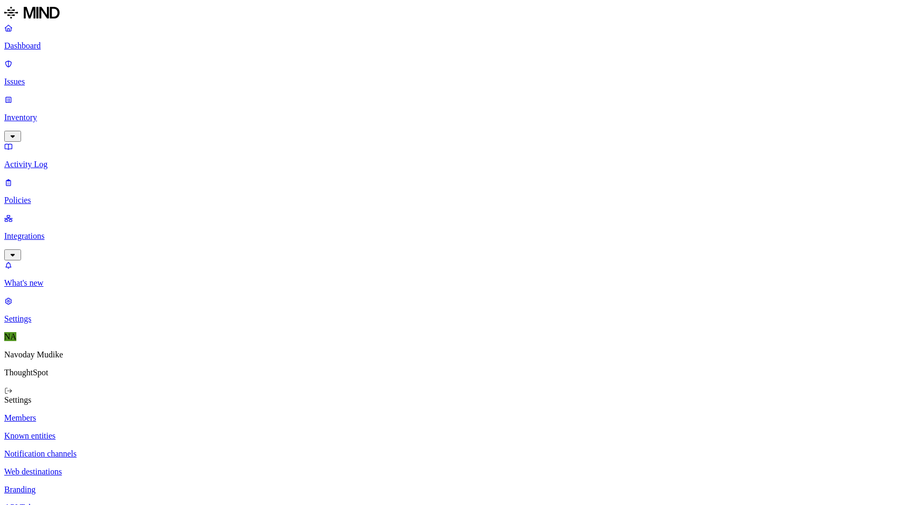
click at [143, 446] on p "API Tokens" at bounding box center [455, 507] width 903 height 9
click at [40, 71] on link "Issues" at bounding box center [455, 72] width 903 height 27
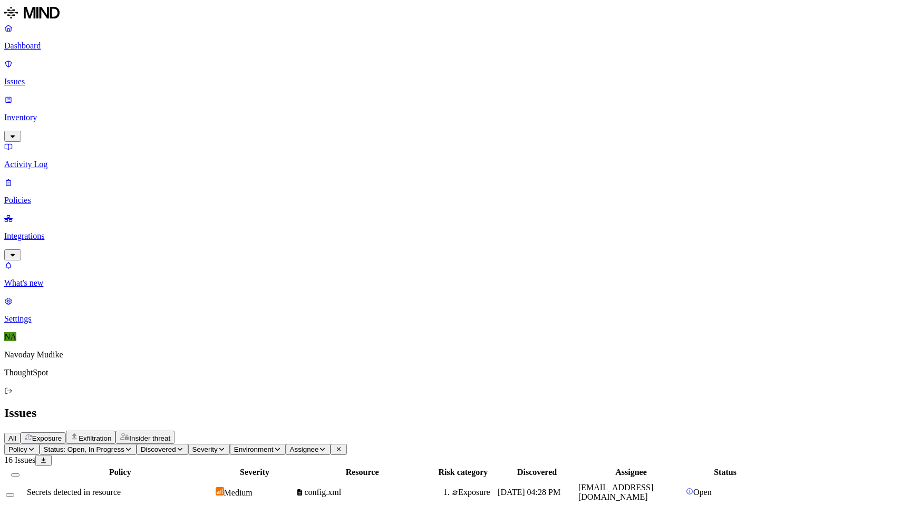
click at [96, 231] on p "Integrations" at bounding box center [455, 235] width 903 height 9
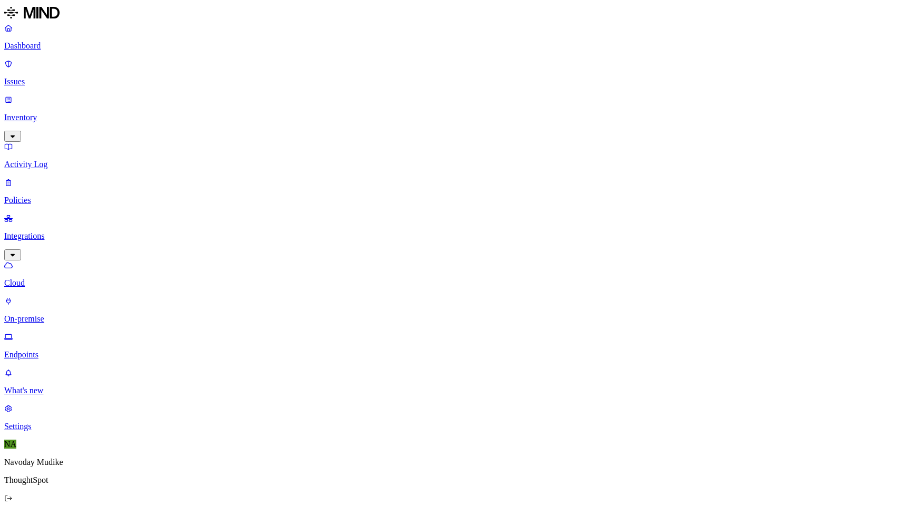
click at [38, 431] on p "Settings" at bounding box center [455, 426] width 903 height 9
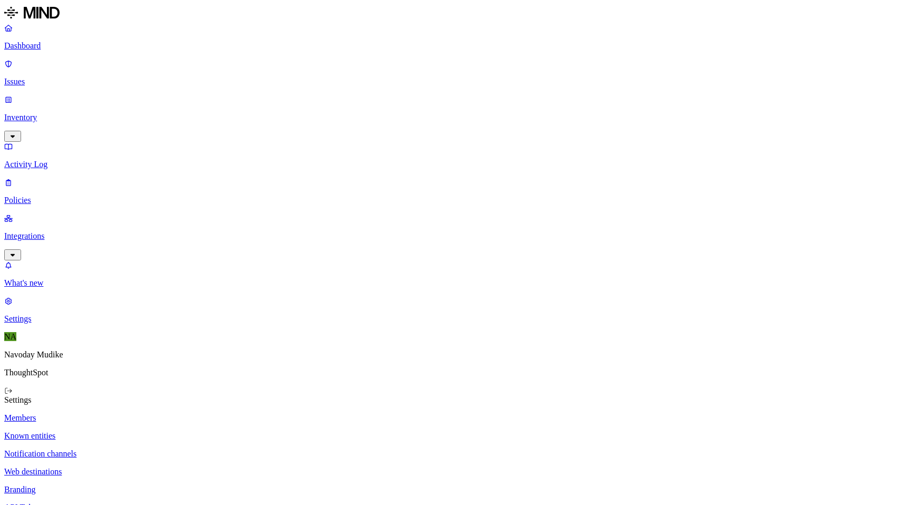
click at [149, 446] on p "API Tokens" at bounding box center [455, 507] width 903 height 9
click at [152, 446] on p "Branding" at bounding box center [455, 489] width 903 height 9
click at [154, 446] on p "Web destinations" at bounding box center [455, 471] width 903 height 9
click at [57, 77] on p "Issues" at bounding box center [455, 81] width 903 height 9
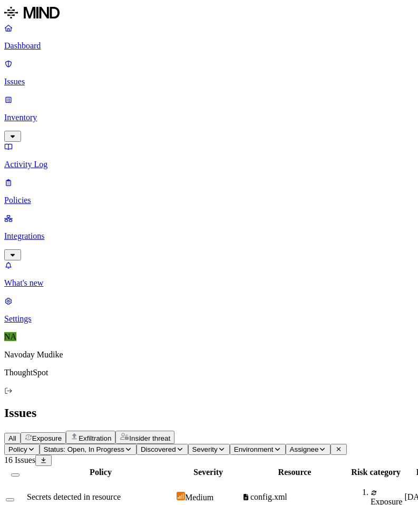
click at [31, 49] on p "Dashboard" at bounding box center [209, 45] width 410 height 9
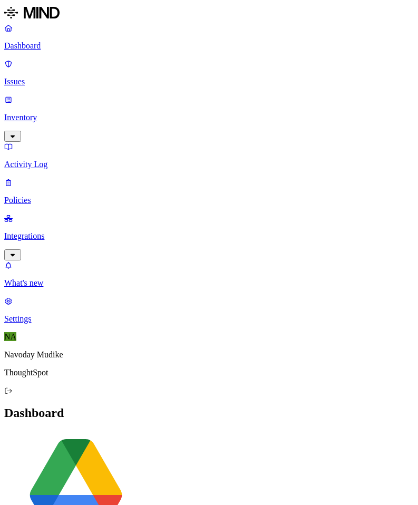
click at [17, 133] on icon "button" at bounding box center [12, 136] width 8 height 7
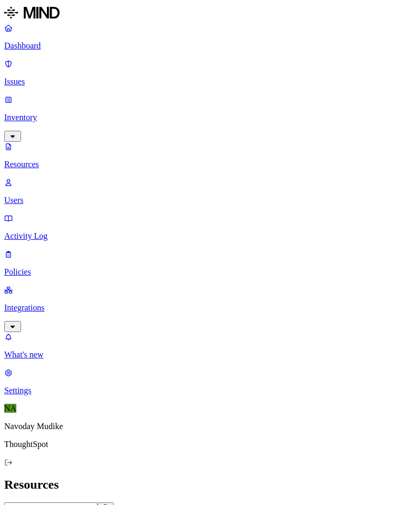
click at [67, 196] on p "Users" at bounding box center [209, 200] width 410 height 9
click at [35, 71] on link "Issues" at bounding box center [209, 72] width 410 height 27
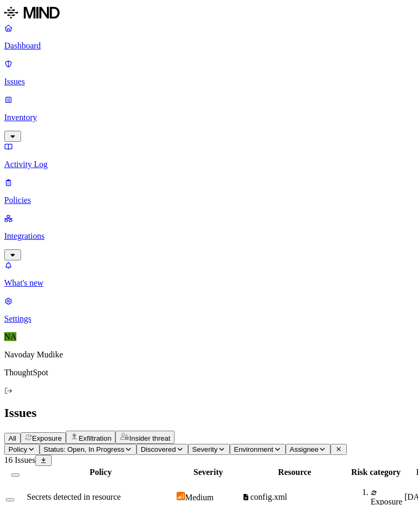
click at [121, 492] on span "Secrets detected in resource" at bounding box center [74, 496] width 94 height 9
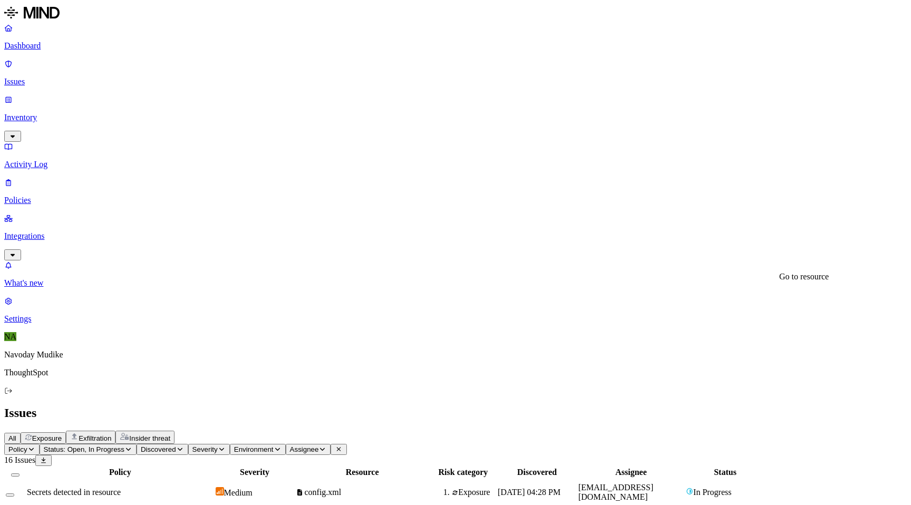
click at [418, 431] on div "All Exposure Exfiltration Insider threat" at bounding box center [455, 437] width 903 height 13
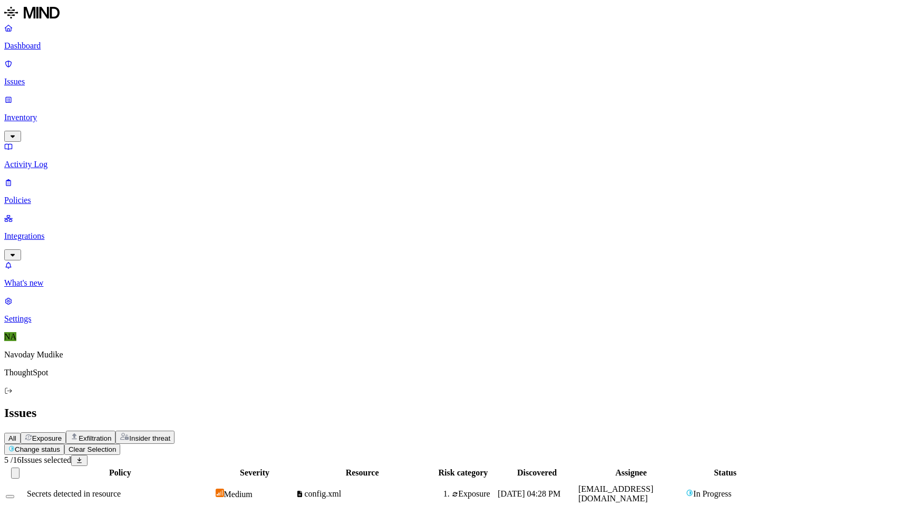
click at [418, 406] on div "Issues" at bounding box center [455, 413] width 903 height 14
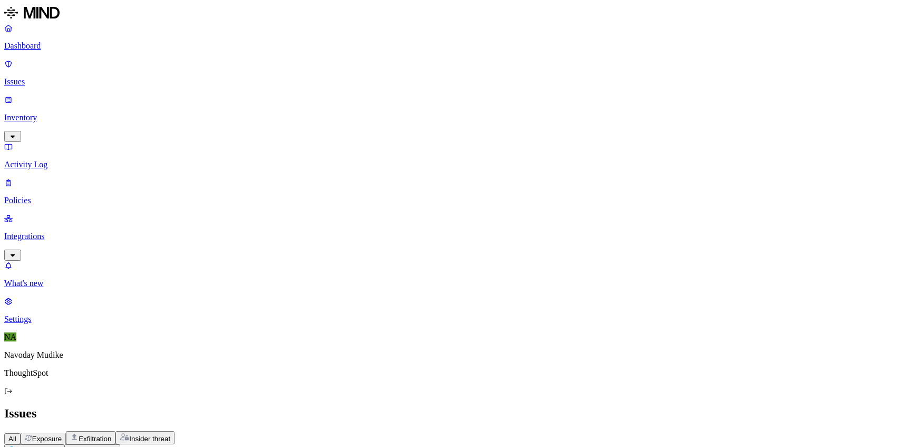
click at [17, 133] on icon "button" at bounding box center [12, 136] width 8 height 7
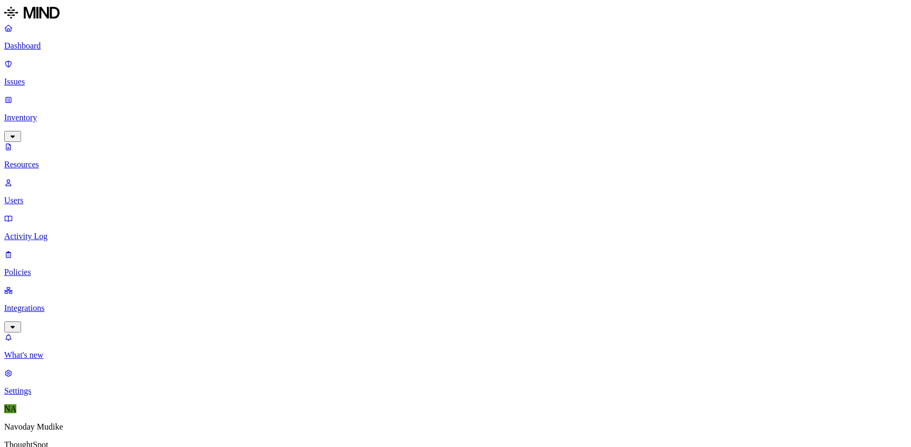
click at [60, 196] on p "Users" at bounding box center [455, 200] width 903 height 9
paste input "Utkarsh Mallick"
type input "Utkarsh Mallick"
